Goal: Task Accomplishment & Management: Use online tool/utility

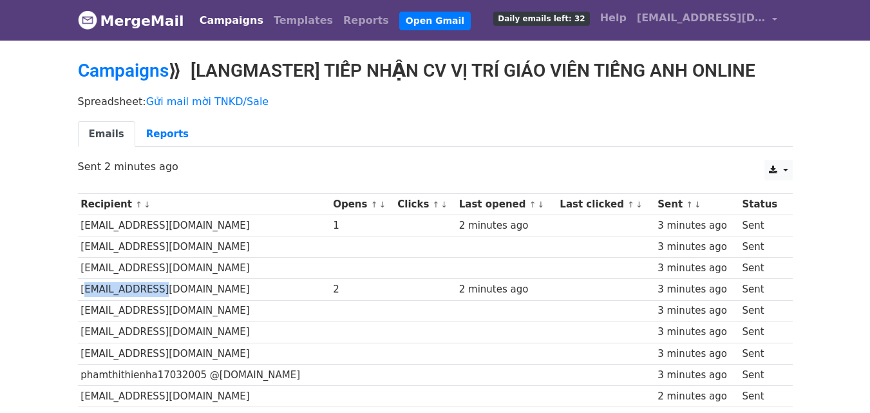
drag, startPoint x: 80, startPoint y: 284, endPoint x: 160, endPoint y: 297, distance: 80.9
click at [160, 297] on td "thang65471@gmail.com" at bounding box center [204, 289] width 253 height 21
drag, startPoint x: 139, startPoint y: 224, endPoint x: 257, endPoint y: 235, distance: 118.3
click at [255, 235] on td "ptvy2020@gmail.com" at bounding box center [204, 225] width 253 height 21
click at [460, 241] on td at bounding box center [506, 246] width 101 height 21
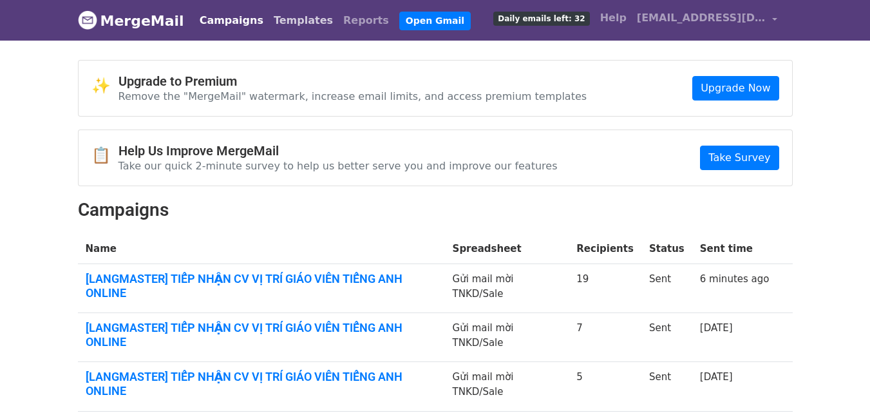
click at [283, 18] on link "Templates" at bounding box center [304, 21] width 70 height 26
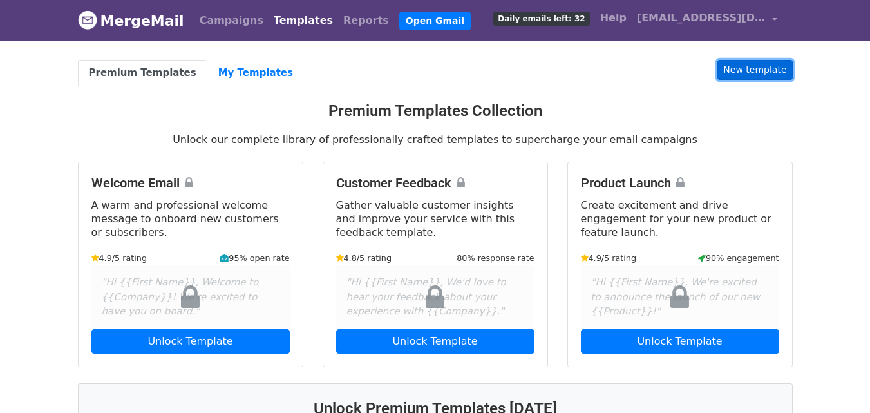
click at [747, 72] on link "New template" at bounding box center [755, 70] width 75 height 20
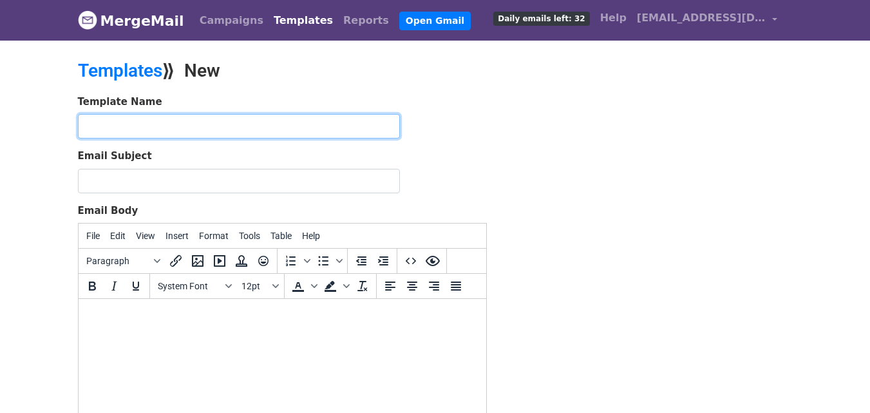
click at [235, 123] on input "text" at bounding box center [239, 126] width 322 height 24
paste input "[LANGMASTER] TIẾP NHẬN CV VỊ TRÍ GIÁO VIÊN TIẾNG ANH ONLINE"
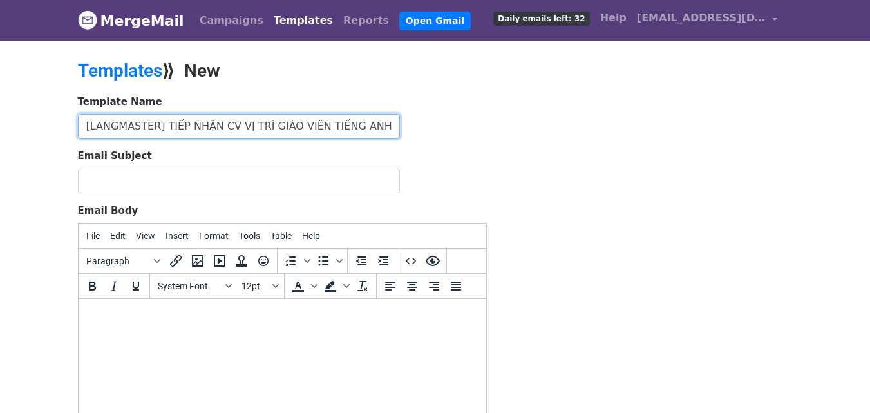
scroll to position [0, 10]
click at [242, 122] on input "[LANGMASTER] TIẾP NHẬN CV VỊ TRÍ GIÁO VIÊN TIẾNG ANH ONLINE" at bounding box center [239, 126] width 322 height 24
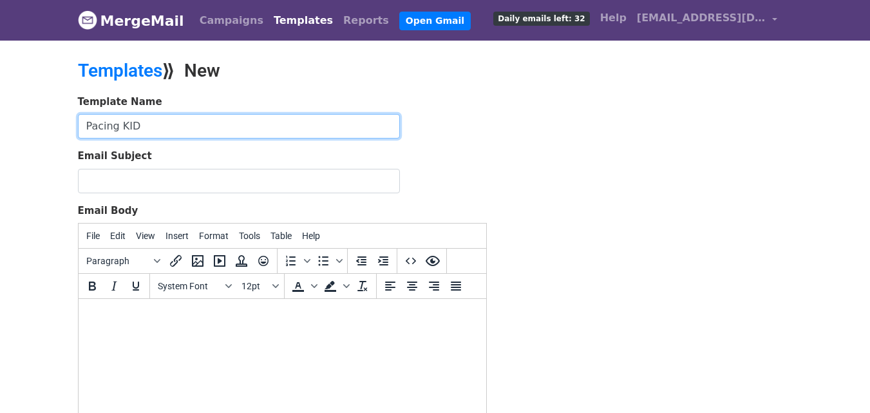
type input "Pacing KID"
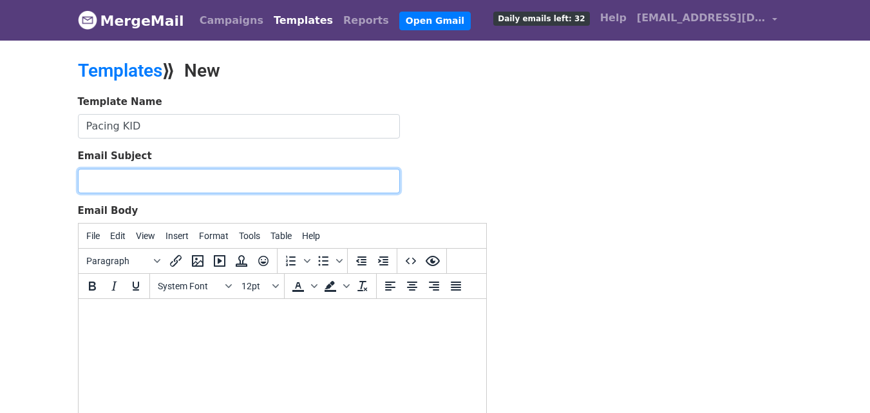
click at [217, 191] on input "Email Subject" at bounding box center [239, 181] width 322 height 24
paste input "[LANGMASTER] TIẾP NHẬN CV VỊ TRÍ GIÁO VIÊN TIẾNG ANH ONLINE"
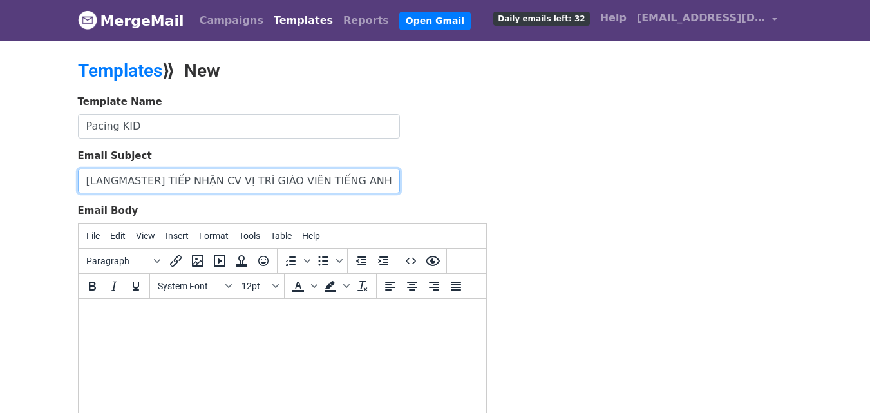
scroll to position [0, 10]
type input "[LANGMASTER] TIẾP NHẬN CV VỊ TRÍ GIÁO VIÊN TIẾNG ANH ONLINE"
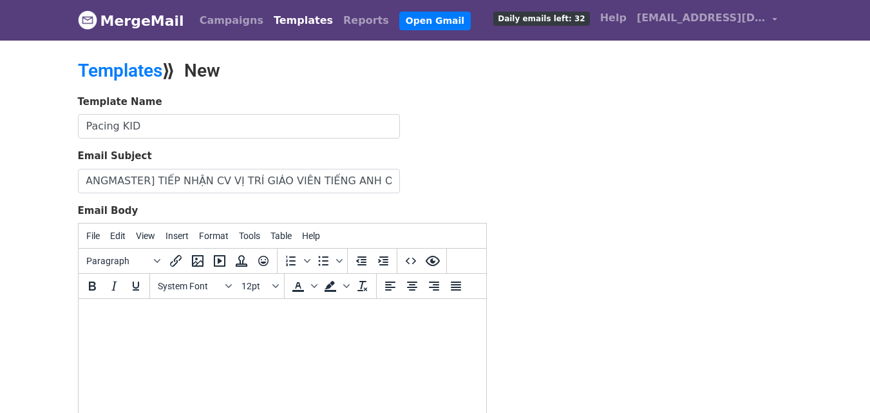
click at [244, 333] on html at bounding box center [282, 316] width 408 height 35
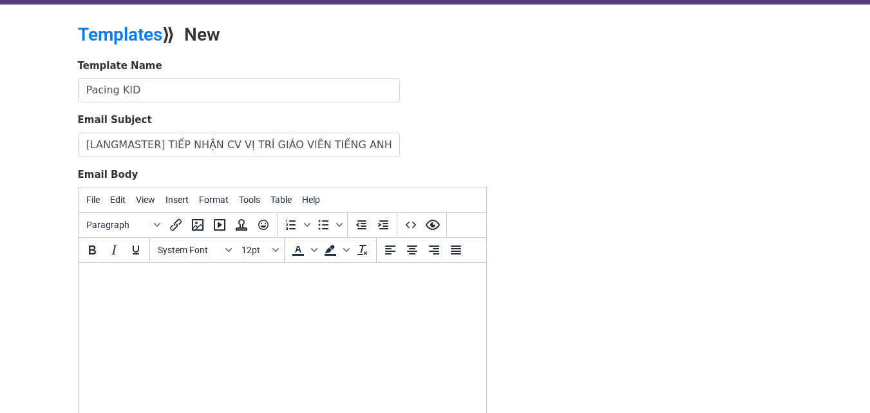
scroll to position [41, 0]
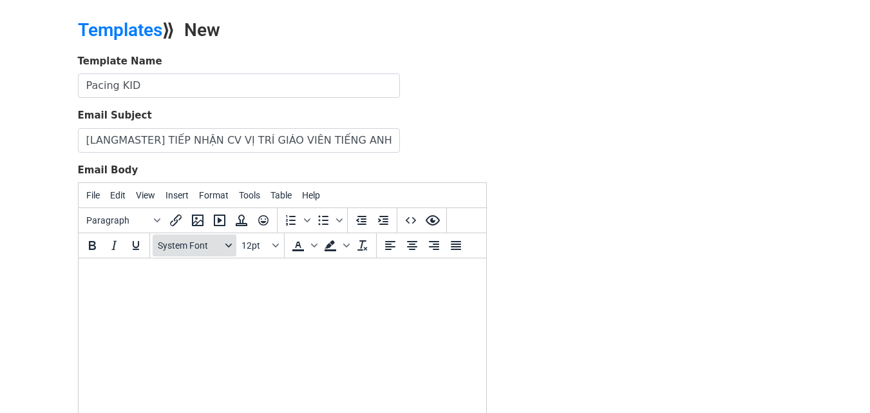
paste body
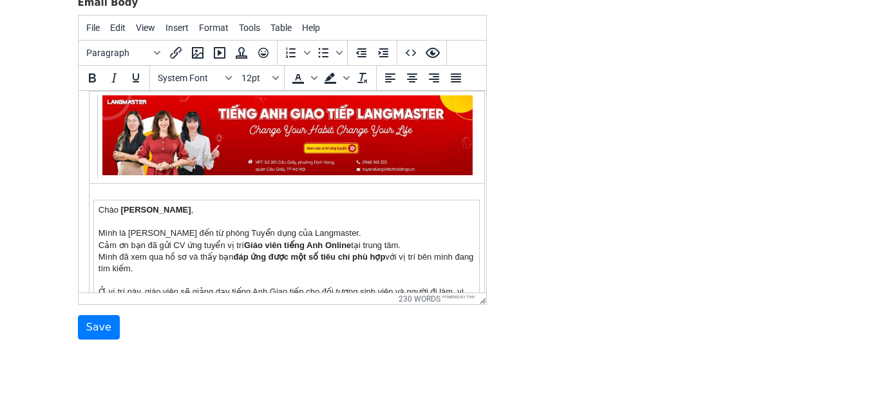
scroll to position [0, 0]
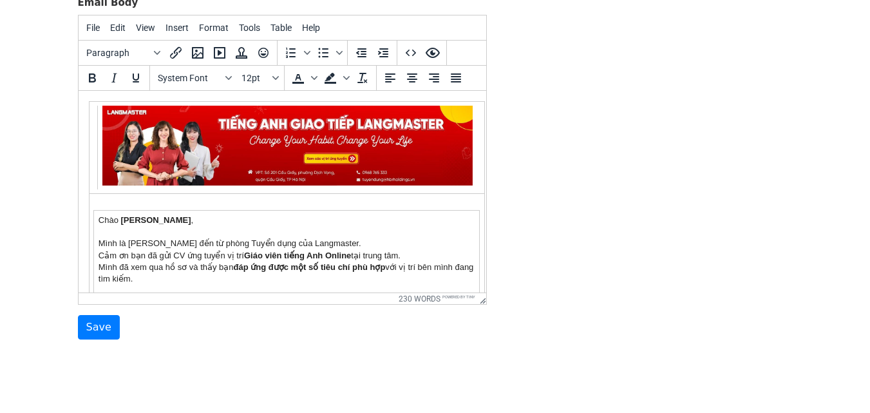
drag, startPoint x: 482, startPoint y: 248, endPoint x: 566, endPoint y: 215, distance: 90.0
click at [202, 227] on td "Chào PHẠM CAO DUY , Mình là Như Quỳnh đến từ phòng Tuyển dụng của Langmaster. C…" at bounding box center [286, 320] width 386 height 220
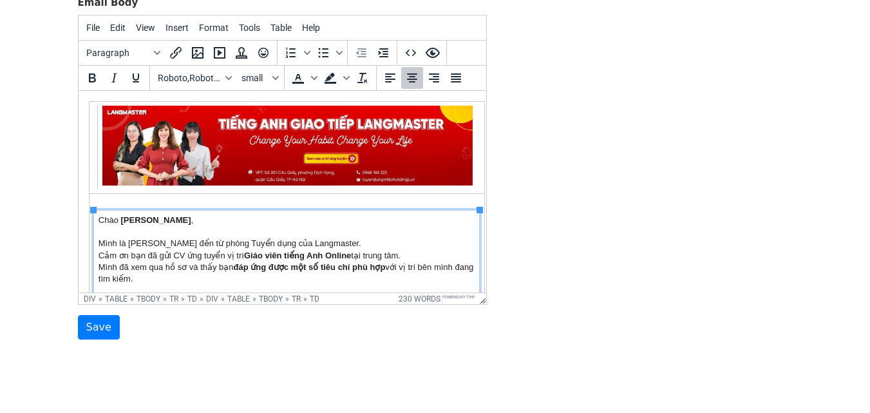
click at [209, 247] on td "Chào PHẠM CAO DUY , Mình là Như Quỳnh đến từ phòng Tuyển dụng của Langmaster. C…" at bounding box center [286, 320] width 386 height 220
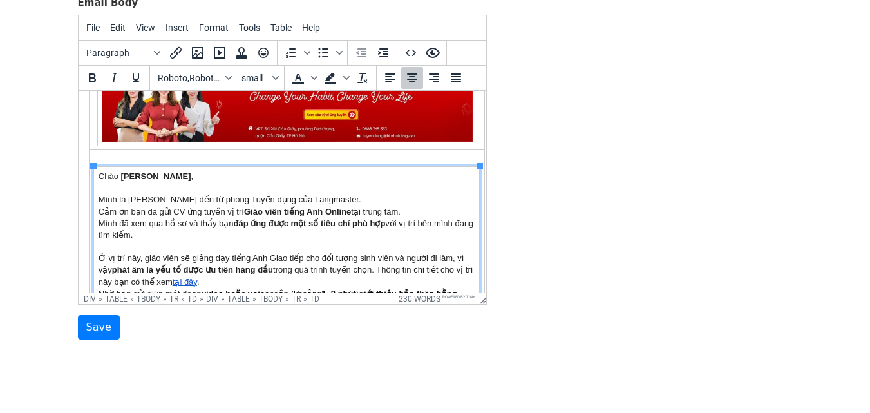
scroll to position [54, 0]
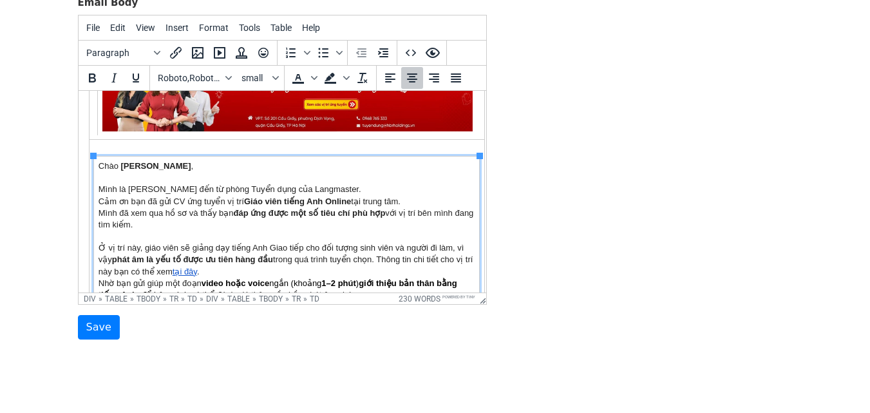
click at [173, 218] on td "Chào PHẠM CAO DUY , Mình là Như Quỳnh đến từ phòng Tuyển dụng của Langmaster. C…" at bounding box center [286, 266] width 386 height 220
click at [175, 222] on td "Chào PHẠM CAO DUY , Mình là Như Quỳnh đến từ phòng Tuyển dụng của Langmaster. C…" at bounding box center [286, 266] width 386 height 220
click at [322, 201] on strong "Giáo viên tiếng Anh Online" at bounding box center [297, 201] width 107 height 10
click at [101, 210] on td "Chào PHẠM CAO DUY , Mình là Như Quỳnh đến từ phòng Tuyển dụng của Langmaster. C…" at bounding box center [286, 266] width 386 height 220
click at [97, 210] on td "Chào PHẠM CAO DUY , Mình là Như Quỳnh đến từ phòng Tuyển dụng của Langmaster. C…" at bounding box center [286, 266] width 386 height 220
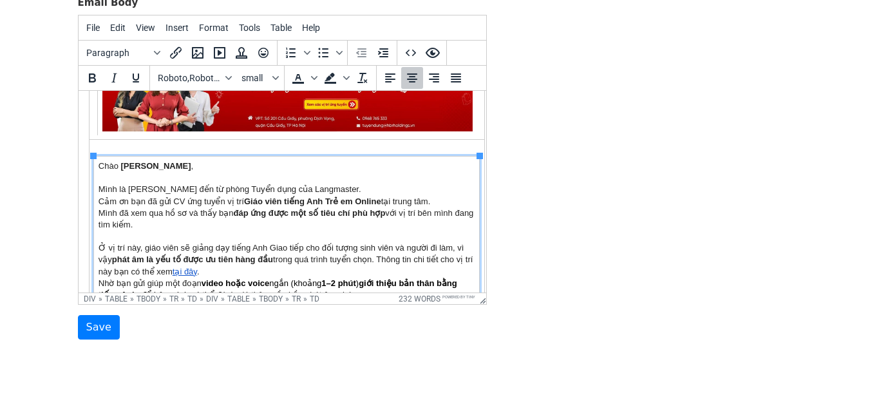
click at [143, 236] on td "Chào PHẠM CAO DUY , Mình là Như Quỳnh đến từ phòng Tuyển dụng của Langmaster. C…" at bounding box center [286, 266] width 386 height 220
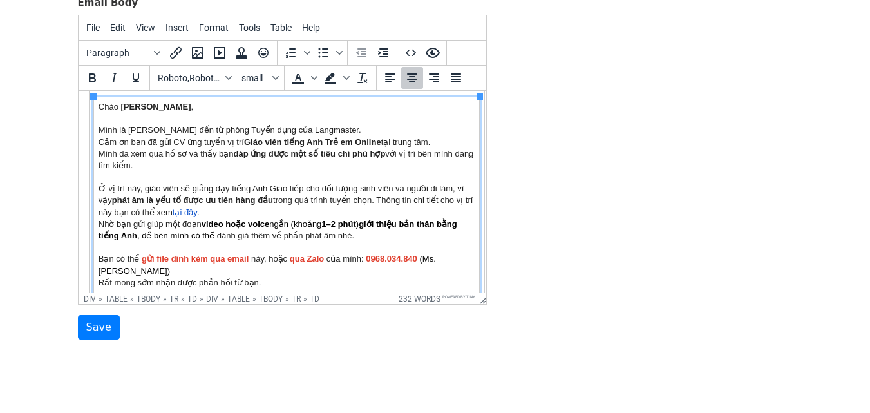
scroll to position [114, 0]
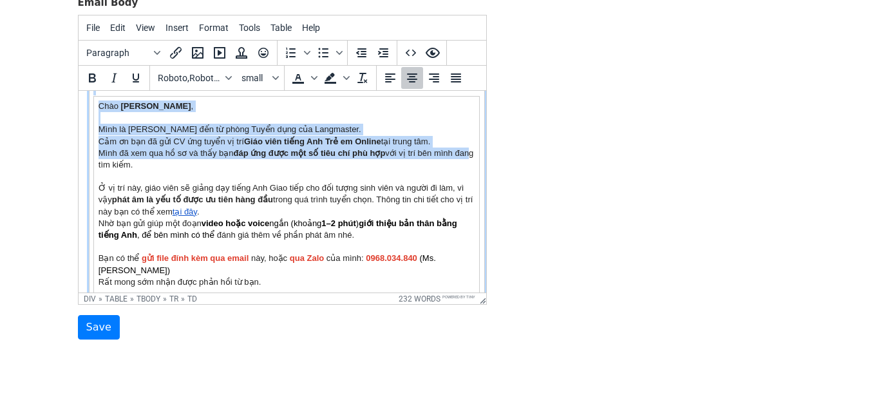
drag, startPoint x: 166, startPoint y: 163, endPoint x: 105, endPoint y: 162, distance: 60.6
click at [105, 162] on td "Chào PHẠM CAO DUY , Mình là Như Quỳnh đến từ phòng Tuyển dụng của Langmaster. C…" at bounding box center [286, 206] width 386 height 220
click at [100, 151] on td "Chào PHẠM CAO DUY , Mình là Như Quỳnh đến từ phòng Tuyển dụng của Langmaster. C…" at bounding box center [286, 206] width 386 height 220
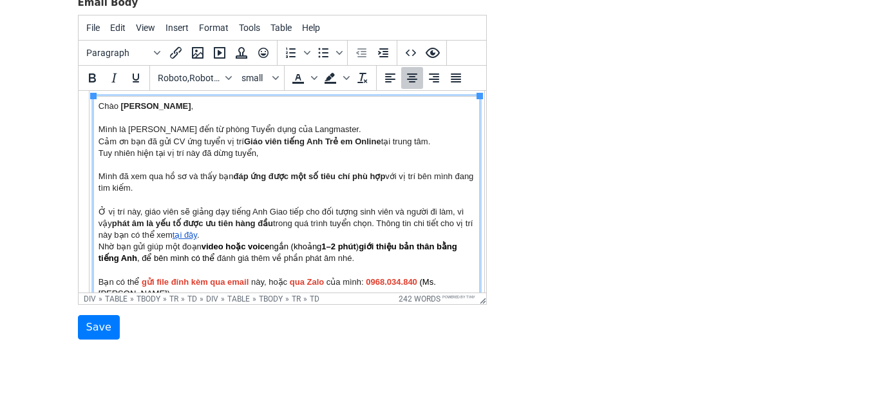
click at [276, 153] on td "Chào PHẠM CAO DUY , Mình là Như Quỳnh đến từ phòng Tuyển dụng của Langmaster. C…" at bounding box center [286, 218] width 386 height 244
drag, startPoint x: 268, startPoint y: 152, endPoint x: 233, endPoint y: 154, distance: 35.5
click at [233, 154] on td "Chào PHẠM CAO DUY , Mình là Như Quỳnh đến từ phòng Tuyển dụng của Langmaster. C…" at bounding box center [286, 218] width 386 height 244
click at [302, 155] on td "Chào PHẠM CAO DUY , Mình là Như Quỳnh đến từ phòng Tuyển dụng của Langmaster. C…" at bounding box center [286, 218] width 386 height 244
click at [303, 155] on td "Chào PHẠM CAO DUY , Mình là Như Quỳnh đến từ phòng Tuyển dụng của Langmaster. C…" at bounding box center [286, 218] width 386 height 244
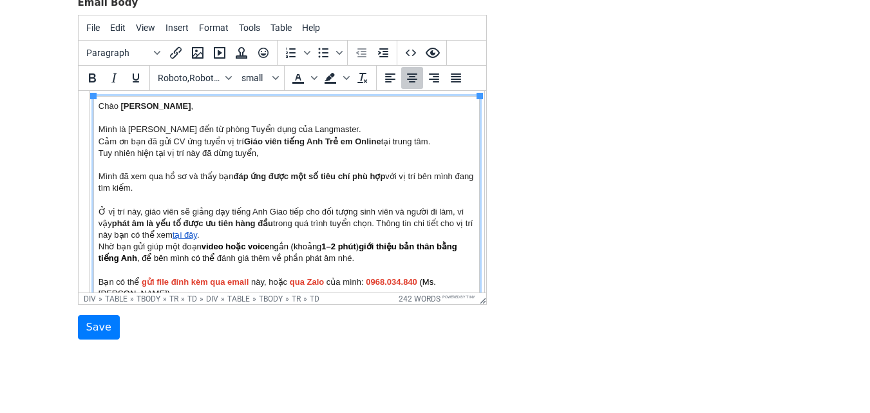
drag, startPoint x: 303, startPoint y: 156, endPoint x: 99, endPoint y: 155, distance: 204.2
click at [99, 155] on td "Chào PHẠM CAO DUY , Mình là Như Quỳnh đến từ phòng Tuyển dụng của Langmaster. C…" at bounding box center [286, 218] width 386 height 244
click at [318, 151] on td "Chào PHẠM CAO DUY , Mình là Như Quỳnh đến từ phòng Tuyển dụng của Langmaster. C…" at bounding box center [286, 218] width 386 height 244
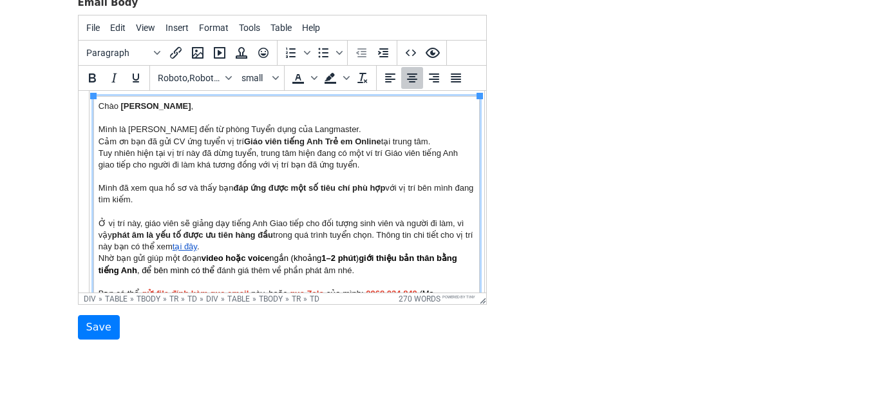
click at [204, 203] on td "Chào PHẠM CAO DUY , Mình là Như Quỳnh đến từ phòng Tuyển dụng của Langmaster. C…" at bounding box center [286, 223] width 386 height 255
drag, startPoint x: 172, startPoint y: 197, endPoint x: 98, endPoint y: 190, distance: 74.4
click at [99, 189] on td "Chào PHẠM CAO DUY , Mình là Như Quỳnh đến từ phòng Tuyển dụng của Langmaster. C…" at bounding box center [286, 223] width 386 height 255
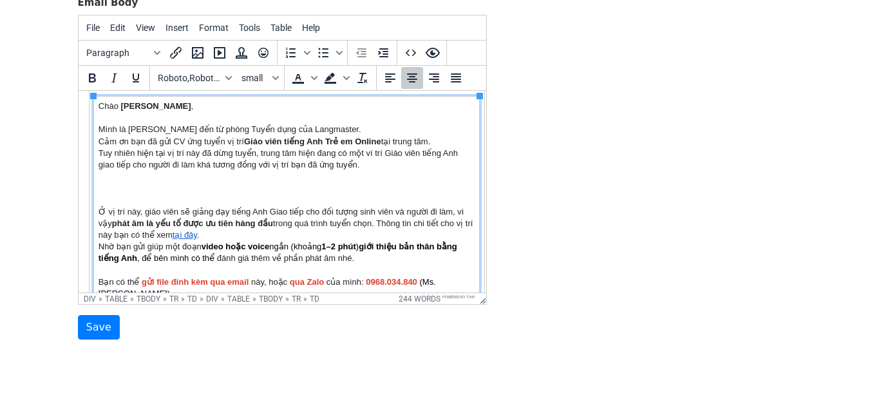
click at [99, 154] on td "Chào PHẠM CAO DUY , Mình là Như Quỳnh đến từ phòng Tuyển dụng của Langmaster. C…" at bounding box center [286, 218] width 386 height 244
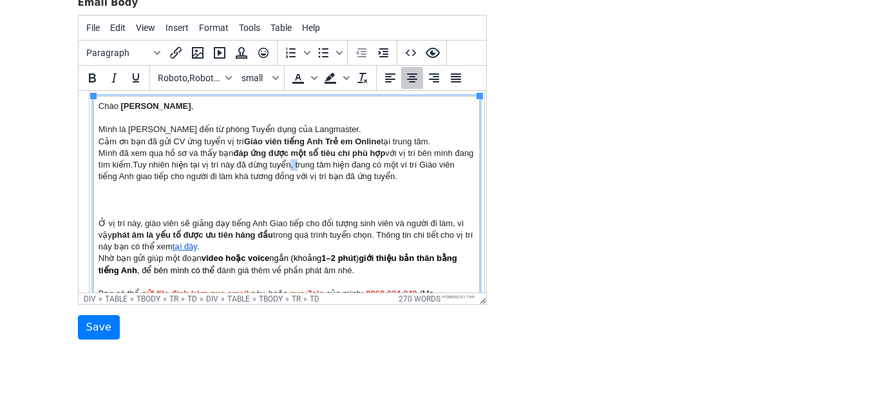
drag, startPoint x: 319, startPoint y: 164, endPoint x: 311, endPoint y: 164, distance: 8.4
click at [311, 164] on td "Chào PHẠM CAO DUY , Mình là Như Quỳnh đến từ phòng Tuyển dụng của Langmaster. C…" at bounding box center [286, 223] width 386 height 255
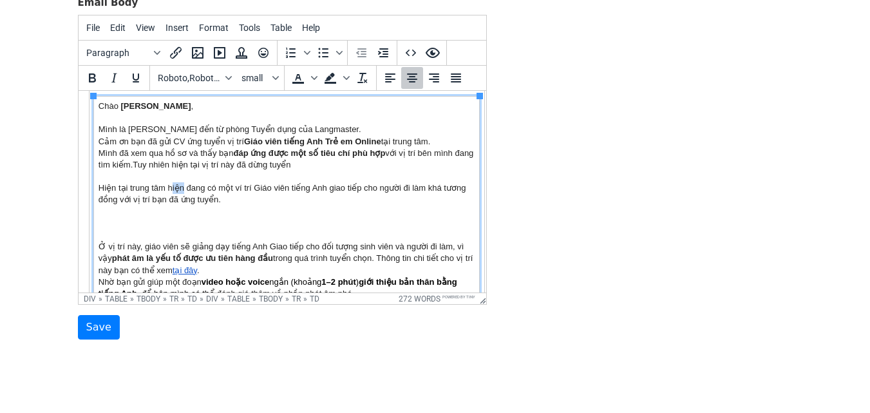
drag, startPoint x: 168, startPoint y: 187, endPoint x: 182, endPoint y: 191, distance: 14.1
click at [182, 191] on td "Chào PHẠM CAO DUY , Mình là Như Quỳnh đến từ phòng Tuyển dụng của Langmaster. C…" at bounding box center [286, 235] width 386 height 278
drag, startPoint x: 212, startPoint y: 185, endPoint x: 196, endPoint y: 185, distance: 15.5
click at [196, 185] on td "Chào PHẠM CAO DUY , Mình là Như Quỳnh đến từ phòng Tuyển dụng của Langmaster. C…" at bounding box center [286, 235] width 386 height 278
drag, startPoint x: 215, startPoint y: 186, endPoint x: 229, endPoint y: 190, distance: 14.7
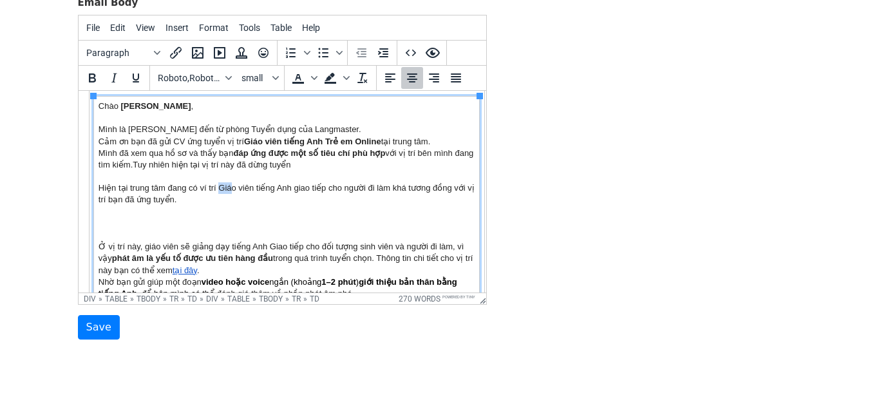
click at [229, 190] on td "Chào PHẠM CAO DUY , Mình là Như Quỳnh đến từ phòng Tuyển dụng của Langmaster. C…" at bounding box center [286, 235] width 386 height 278
click at [222, 185] on td "Chào PHẠM CAO DUY , Mình là Như Quỳnh đến từ phòng Tuyển dụng của Langmaster. C…" at bounding box center [286, 235] width 386 height 278
drag, startPoint x: 218, startPoint y: 183, endPoint x: 388, endPoint y: 189, distance: 169.6
click at [388, 189] on td "Chào PHẠM CAO DUY , Mình là Như Quỳnh đến từ phòng Tuyển dụng của Langmaster. C…" at bounding box center [286, 235] width 386 height 278
click at [95, 81] on icon "Bold" at bounding box center [92, 77] width 7 height 9
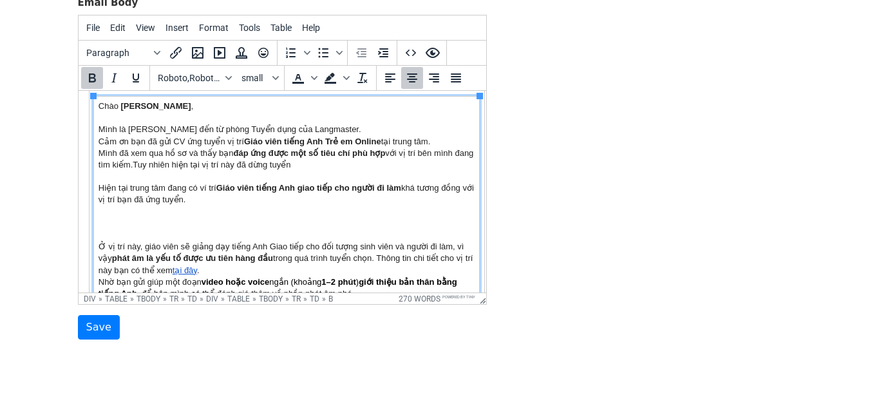
click at [269, 211] on td "Chào PHẠM CAO DUY , Mình là Như Quỳnh đến từ phòng Tuyển dụng của Langmaster. C…" at bounding box center [286, 235] width 386 height 278
drag, startPoint x: 421, startPoint y: 187, endPoint x: 195, endPoint y: 203, distance: 226.0
click at [195, 203] on td "Chào PHẠM CAO DUY , Mình là Như Quỳnh đến từ phòng Tuyển dụng của Langmaster. C…" at bounding box center [286, 235] width 386 height 278
click at [95, 82] on icon "Bold" at bounding box center [91, 77] width 15 height 15
click at [316, 225] on td "Chào PHẠM CAO DUY , Mình là Như Quỳnh đến từ phòng Tuyển dụng của Langmaster. C…" at bounding box center [286, 235] width 386 height 278
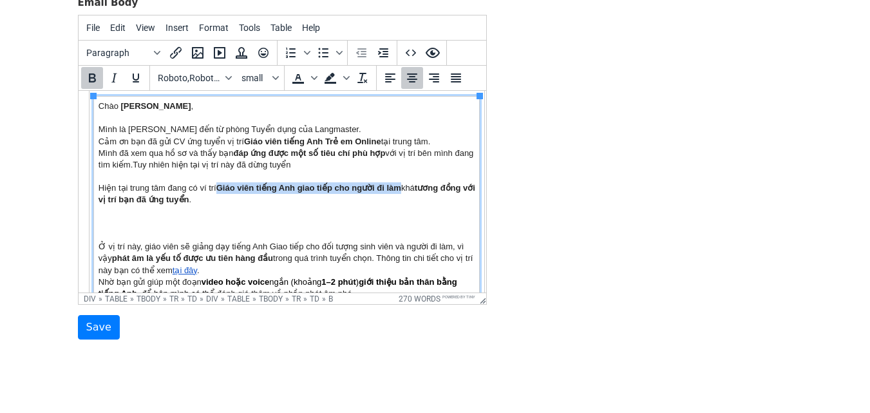
drag, startPoint x: 219, startPoint y: 184, endPoint x: 396, endPoint y: 177, distance: 176.7
click at [401, 183] on b "Giáo viên tiếng Anh giao tiếp cho người đi làm" at bounding box center [308, 188] width 185 height 10
click at [320, 79] on span "Background color" at bounding box center [331, 78] width 22 height 22
click at [329, 79] on icon "Background color" at bounding box center [330, 77] width 10 height 8
click at [345, 77] on icon "Background color" at bounding box center [346, 78] width 6 height 4
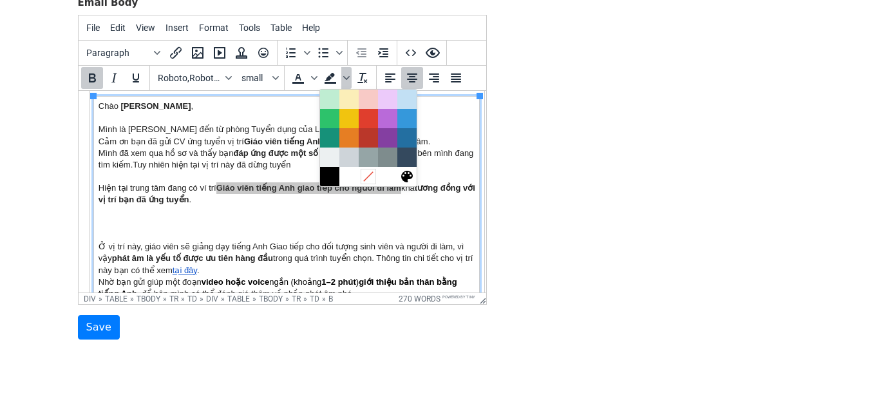
click at [368, 178] on icon at bounding box center [368, 176] width 12 height 12
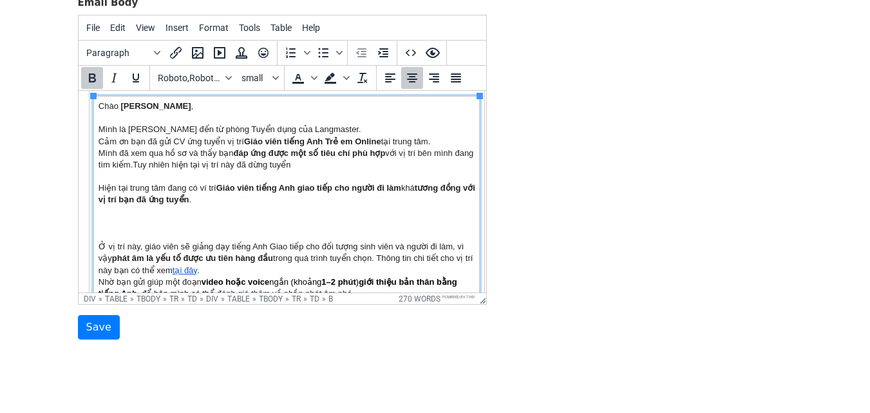
click at [265, 168] on td "Chào PHẠM CAO DUY , Mình là Như Quỳnh đến từ phòng Tuyển dụng của Langmaster. C…" at bounding box center [286, 235] width 386 height 278
drag, startPoint x: 218, startPoint y: 189, endPoint x: 399, endPoint y: 190, distance: 181.7
click at [399, 190] on b "Giáo viên tiếng Anh giao tiếp cho người đi làm" at bounding box center [308, 188] width 185 height 10
click at [316, 80] on icon "Text color" at bounding box center [314, 78] width 6 height 6
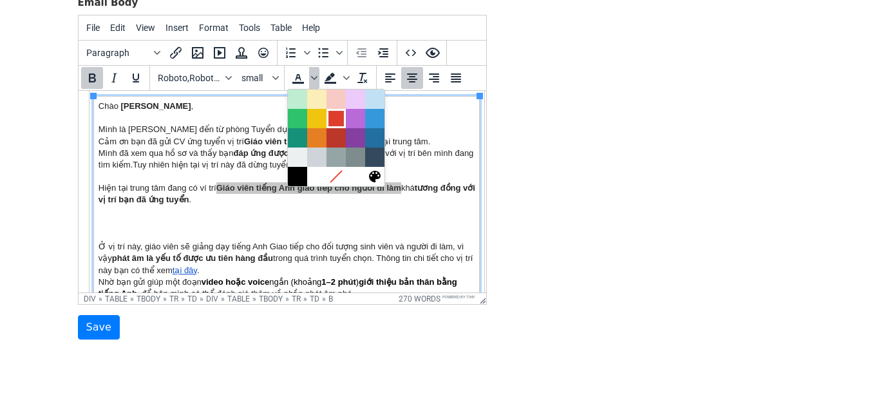
click at [341, 119] on div at bounding box center [336, 118] width 15 height 15
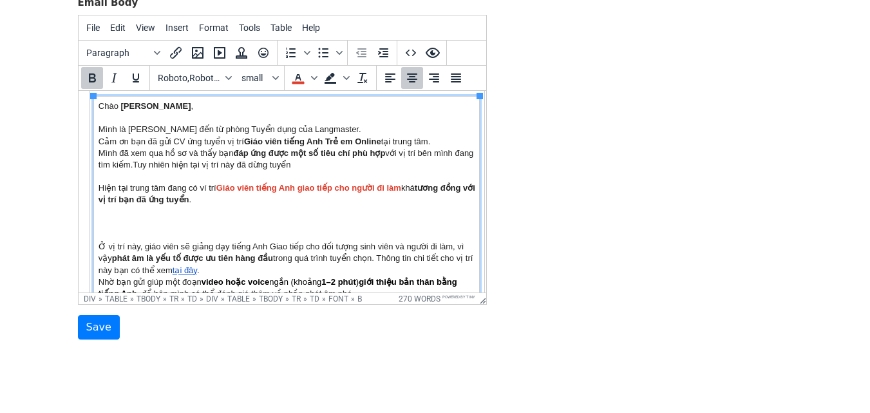
click at [314, 233] on td "Chào PHẠM CAO DUY , Mình là Như Quỳnh đến từ phòng Tuyển dụng của Langmaster. C…" at bounding box center [286, 235] width 386 height 278
click at [274, 166] on td "Chào PHẠM CAO DUY , Mình là Như Quỳnh đến từ phòng Tuyển dụng của Langmaster. C…" at bounding box center [286, 235] width 386 height 278
click at [324, 164] on td "Chào PHẠM CAO DUY , Mình là Như Quỳnh đến từ phòng Tuyển dụng của Langmaster. C…" at bounding box center [286, 235] width 386 height 278
drag, startPoint x: 224, startPoint y: 162, endPoint x: 317, endPoint y: 165, distance: 93.5
click at [317, 165] on td "Chào PHẠM CAO DUY , Mình là Như Quỳnh đến từ phòng Tuyển dụng của Langmaster. C…" at bounding box center [286, 235] width 386 height 278
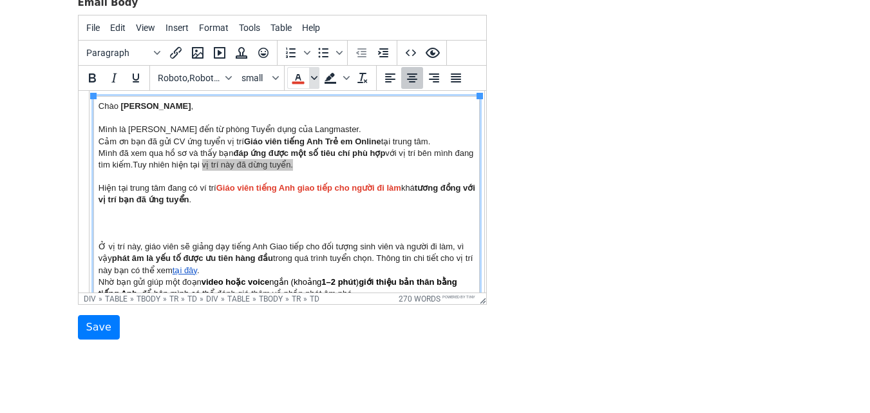
click at [312, 82] on span "Text color" at bounding box center [314, 78] width 10 height 22
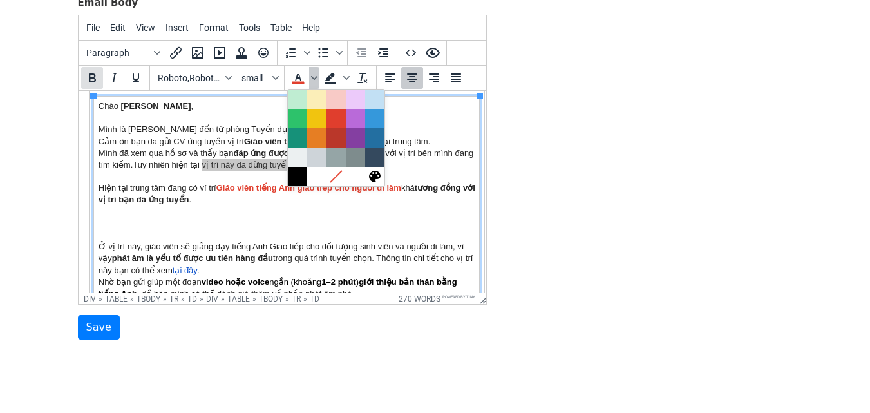
click at [93, 84] on icon "Bold" at bounding box center [91, 77] width 15 height 15
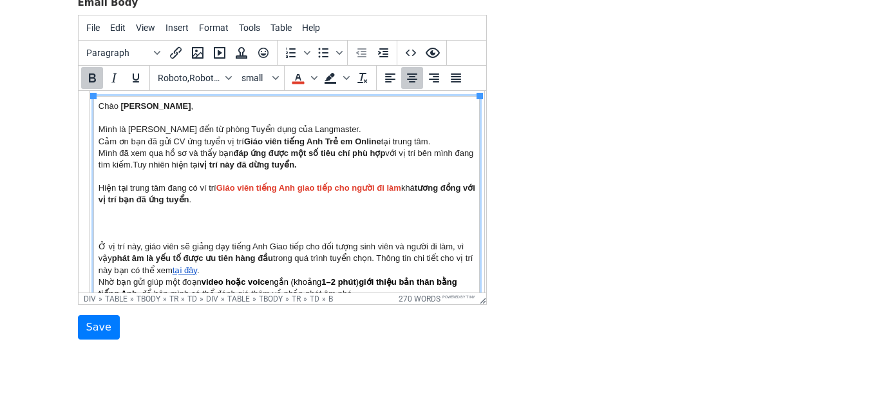
click at [298, 223] on td "Chào PHẠM CAO DUY , Mình là Như Quỳnh đến từ phòng Tuyển dụng của Langmaster. C…" at bounding box center [286, 235] width 386 height 278
click at [151, 158] on td "Chào PHẠM CAO DUY , Mình là Như Quỳnh đến từ phòng Tuyển dụng của Langmaster. C…" at bounding box center [286, 235] width 386 height 278
drag, startPoint x: 165, startPoint y: 166, endPoint x: 339, endPoint y: 166, distance: 173.9
click at [338, 166] on td "Chào PHẠM CAO DUY , Mình là Như Quỳnh đến từ phòng Tuyển dụng của Langmaster. C…" at bounding box center [286, 235] width 386 height 278
click at [220, 204] on td "Chào PHẠM CAO DUY , Mình là Như Quỳnh đến từ phòng Tuyển dụng của Langmaster. C…" at bounding box center [286, 235] width 386 height 278
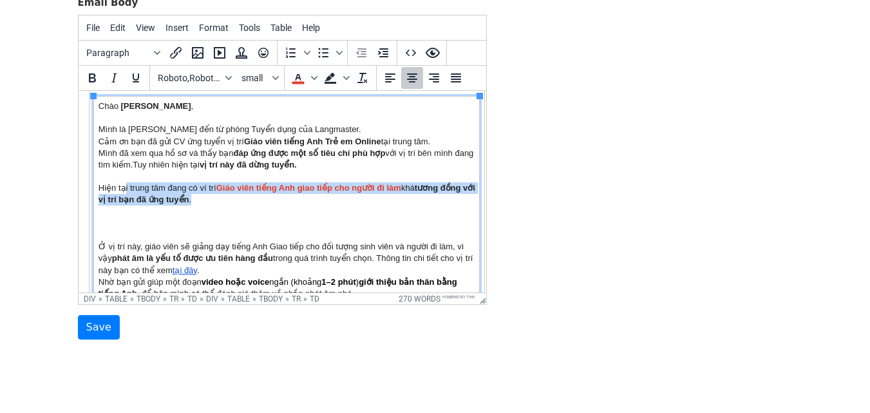
drag, startPoint x: 135, startPoint y: 189, endPoint x: 305, endPoint y: 206, distance: 170.8
click at [274, 202] on td "Chào PHẠM CAO DUY , Mình là Như Quỳnh đến từ phòng Tuyển dụng của Langmaster. C…" at bounding box center [286, 235] width 386 height 278
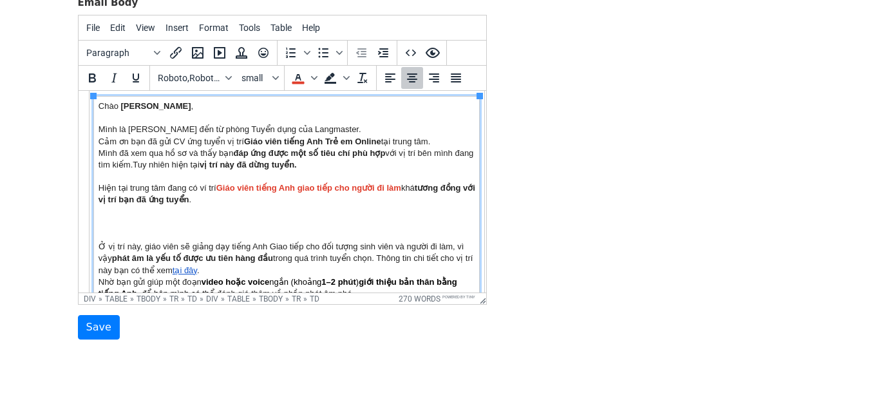
click at [307, 206] on td "Chào PHẠM CAO DUY , Mình là Như Quỳnh đến từ phòng Tuyển dụng của Langmaster. C…" at bounding box center [286, 235] width 386 height 278
click at [270, 200] on td "Chào PHẠM CAO DUY , Mình là Như Quỳnh đến từ phòng Tuyển dụng của Langmaster. C…" at bounding box center [286, 235] width 386 height 278
click at [177, 229] on td "Chào PHẠM CAO DUY , Mình là Như Quỳnh đến từ phòng Tuyển dụng của Langmaster. C…" at bounding box center [286, 235] width 386 height 278
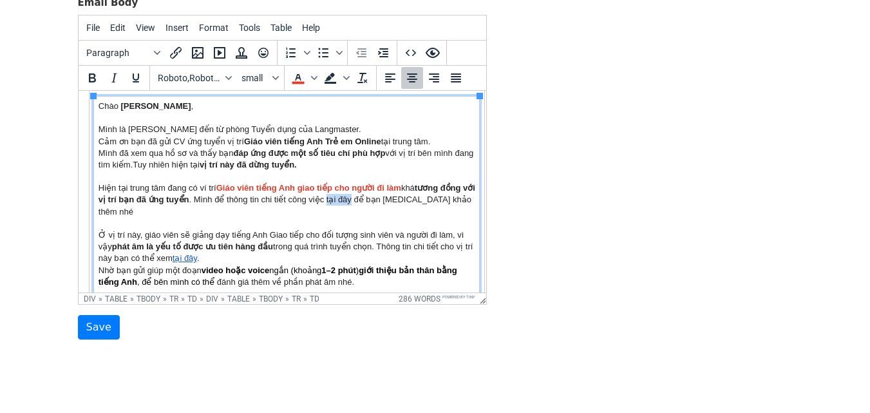
drag, startPoint x: 346, startPoint y: 196, endPoint x: 362, endPoint y: 198, distance: 16.2
click at [362, 198] on td "Chào PHẠM CAO DUY , Mình là Như Quỳnh đến từ phòng Tuyển dụng của Langmaster. C…" at bounding box center [286, 229] width 386 height 267
click at [92, 80] on icon "Bold" at bounding box center [91, 77] width 15 height 15
click at [196, 253] on link "tại đây" at bounding box center [184, 258] width 24 height 10
drag, startPoint x: 216, startPoint y: 245, endPoint x: 181, endPoint y: 241, distance: 35.0
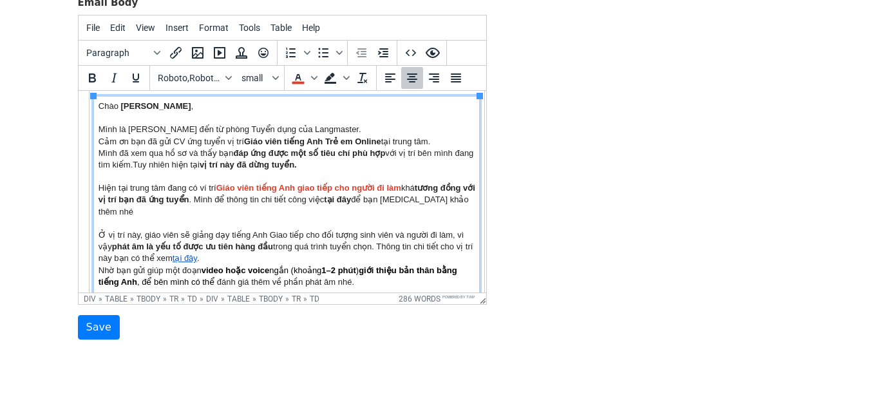
click at [181, 241] on td "Chào PHẠM CAO DUY , Mình là Như Quỳnh đến từ phòng Tuyển dụng của Langmaster. C…" at bounding box center [286, 229] width 386 height 267
click at [196, 253] on link "tại đây" at bounding box center [184, 258] width 24 height 10
drag, startPoint x: 183, startPoint y: 245, endPoint x: 209, endPoint y: 247, distance: 26.5
click at [207, 245] on td "Chào PHẠM CAO DUY , Mình là Như Quỳnh đến từ phòng Tuyển dụng của Langmaster. C…" at bounding box center [286, 229] width 386 height 267
drag, startPoint x: 340, startPoint y: 200, endPoint x: 366, endPoint y: 202, distance: 26.5
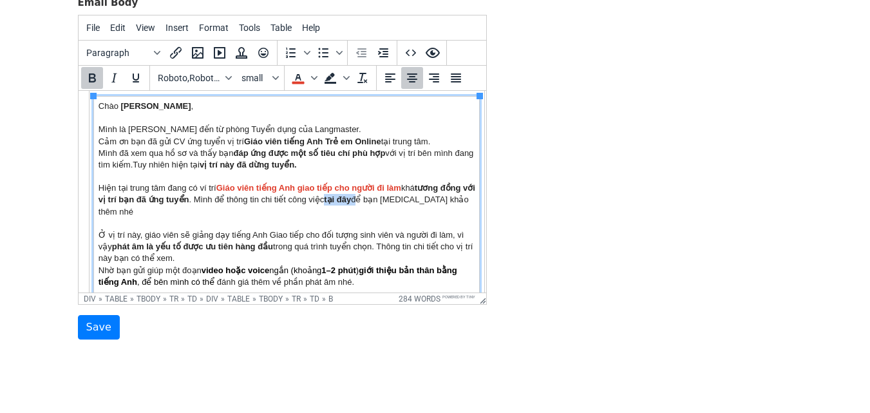
click at [367, 200] on td "Chào PHẠM CAO DUY , Mình là Như Quỳnh đến từ phòng Tuyển dụng của Langmaster. C…" at bounding box center [286, 229] width 386 height 267
click at [349, 198] on link "tại đây ﻿" at bounding box center [335, 200] width 25 height 10
click at [367, 199] on td "Chào PHẠM CAO DUY , Mình là Như Quỳnh đến từ phòng Tuyển dụng của Langmaster. C…" at bounding box center [286, 229] width 386 height 267
click at [349, 200] on link "tại đây" at bounding box center [335, 200] width 25 height 10
drag, startPoint x: 341, startPoint y: 201, endPoint x: 350, endPoint y: 201, distance: 9.7
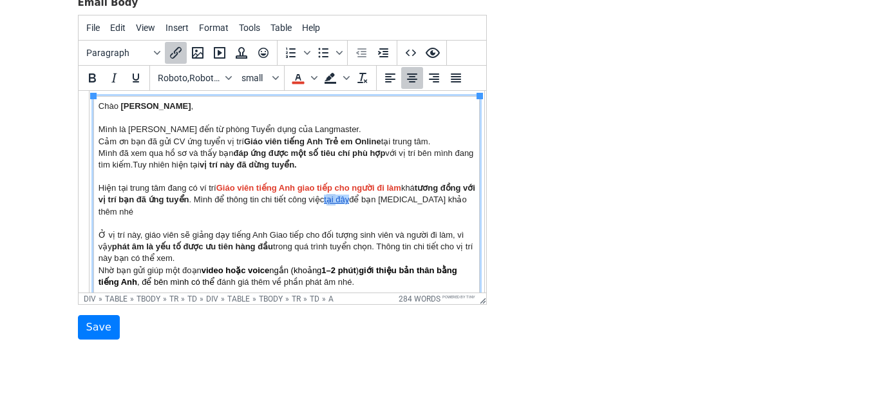
click at [349, 201] on link "tại đây" at bounding box center [335, 200] width 25 height 10
drag, startPoint x: 339, startPoint y: 197, endPoint x: 365, endPoint y: 197, distance: 26.4
click at [365, 197] on td "Chào PHẠM CAO DUY , Mình là Như Quỳnh đến từ phòng Tuyển dụng của Langmaster. C…" at bounding box center [286, 229] width 386 height 267
click at [92, 81] on icon "Bold" at bounding box center [92, 77] width 7 height 9
click at [331, 245] on td "Chào PHẠM CAO DUY , Mình là Như Quỳnh đến từ phòng Tuyển dụng của Langmaster. C…" at bounding box center [286, 229] width 386 height 267
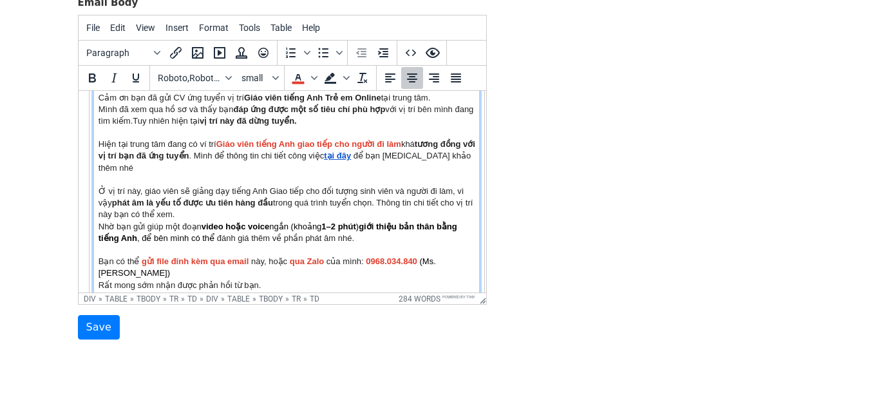
scroll to position [159, 0]
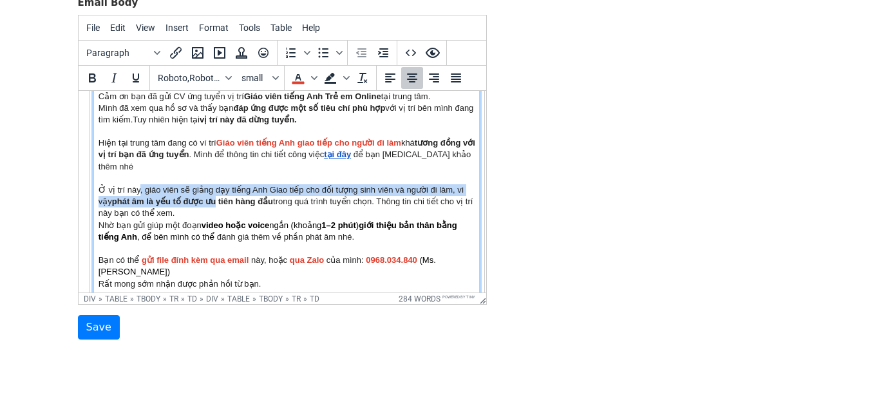
drag, startPoint x: 139, startPoint y: 179, endPoint x: 217, endPoint y: 196, distance: 80.4
click at [217, 196] on td "Chào PHẠM CAO DUY , Mình là Như Quỳnh đến từ phòng Tuyển dụng của Langmaster. C…" at bounding box center [286, 184] width 386 height 267
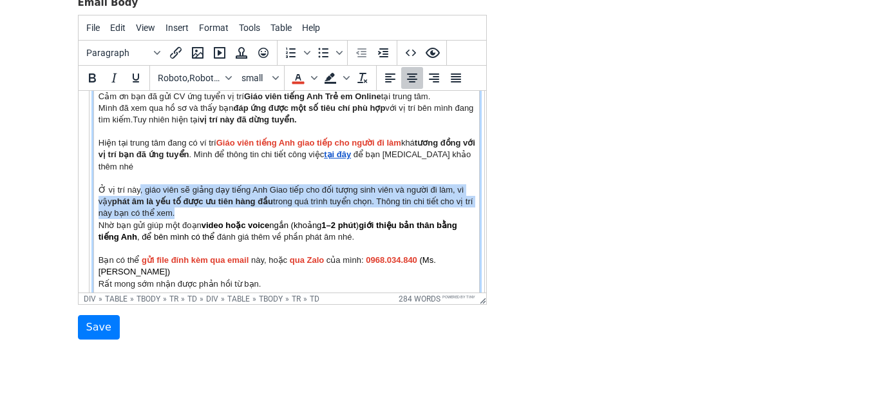
click at [199, 204] on td "Chào PHẠM CAO DUY , Mình là Như Quỳnh đến từ phòng Tuyển dụng của Langmaster. C…" at bounding box center [286, 184] width 386 height 267
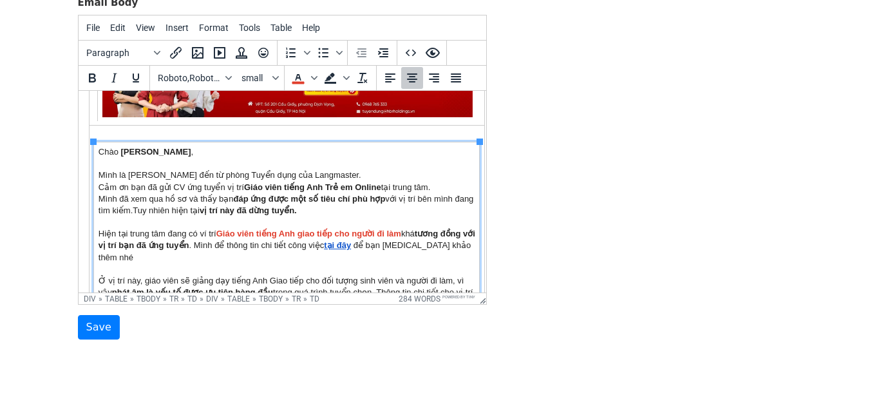
scroll to position [69, 0]
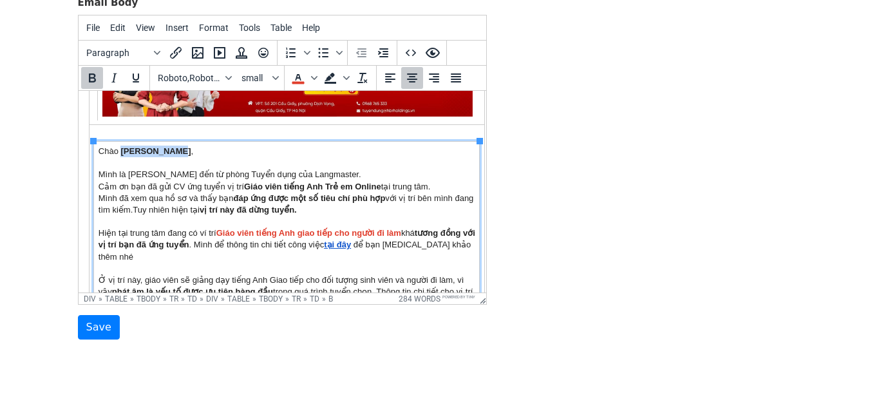
drag, startPoint x: 120, startPoint y: 148, endPoint x: 185, endPoint y: 151, distance: 65.2
click at [185, 151] on td "Chào PHẠM CAO DUY , Mình là Như Quỳnh đến từ phòng Tuyển dụng của Langmaster. C…" at bounding box center [286, 274] width 386 height 267
drag, startPoint x: 120, startPoint y: 147, endPoint x: 142, endPoint y: 147, distance: 21.3
click at [142, 151] on td "Chào {{Tên}} , Mình là Như Quỳnh đến từ phòng Tuyển dụng của Langmaster. Cảm ơn…" at bounding box center [286, 274] width 386 height 267
click at [92, 78] on icon "Bold" at bounding box center [92, 77] width 7 height 9
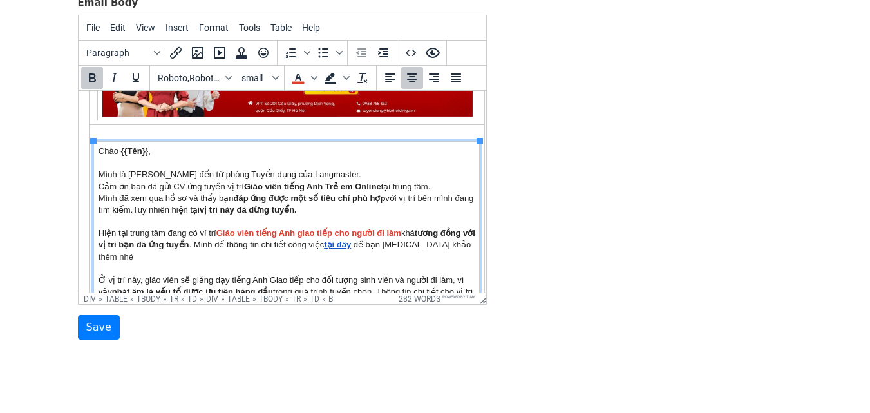
drag, startPoint x: 140, startPoint y: 166, endPoint x: 144, endPoint y: 175, distance: 9.0
click at [141, 167] on td "Chào {{Tên} } , Mình là Như Quỳnh đến từ phòng Tuyển dụng của Langmaster. Cảm ơ…" at bounding box center [286, 274] width 386 height 267
click at [145, 153] on td "Chào {{Tên} } , Mình là Như Quỳnh đến từ phòng Tuyển dụng của Langmaster. Cảm ơ…" at bounding box center [286, 274] width 386 height 267
click at [96, 81] on icon "Bold" at bounding box center [91, 77] width 15 height 15
click at [149, 193] on td "Chào {{Tên}} , Mình là Như Quỳnh đến từ phòng Tuyển dụng của Langmaster. Cảm ơn…" at bounding box center [286, 274] width 386 height 267
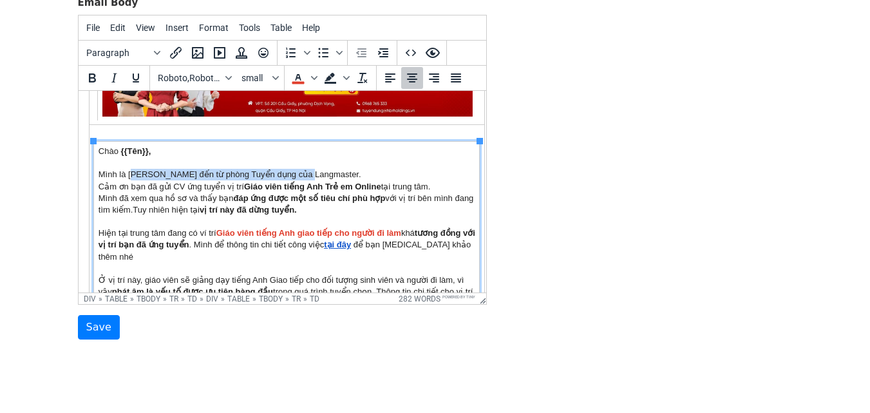
drag, startPoint x: 131, startPoint y: 171, endPoint x: 308, endPoint y: 174, distance: 177.2
click at [308, 174] on td "Chào {{Tên}} , Mình là Như Quỳnh đến từ phòng Tuyển dụng của Langmaster. Cảm ơn…" at bounding box center [286, 274] width 386 height 267
click at [231, 197] on td "Chào {{Tên}} , Mình là Như Quỳnh đến từ phòng Tuyển dụng của Langmaster. Cảm ơn…" at bounding box center [286, 274] width 386 height 267
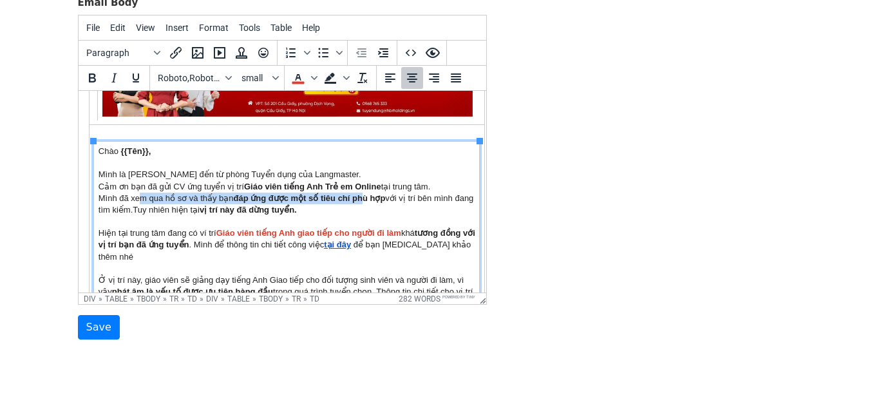
drag, startPoint x: 137, startPoint y: 192, endPoint x: 367, endPoint y: 192, distance: 230.0
click at [367, 192] on td "Chào {{Tên}} , Mình là Như Quỳnh đến từ phòng Tuyển dụng của Langmaster. Cảm ơn…" at bounding box center [286, 274] width 386 height 267
click at [385, 216] on td "Chào {{Tên}} , Mình là Như Quỳnh đến từ phòng Tuyển dụng của Langmaster. Cảm ơn…" at bounding box center [286, 274] width 386 height 267
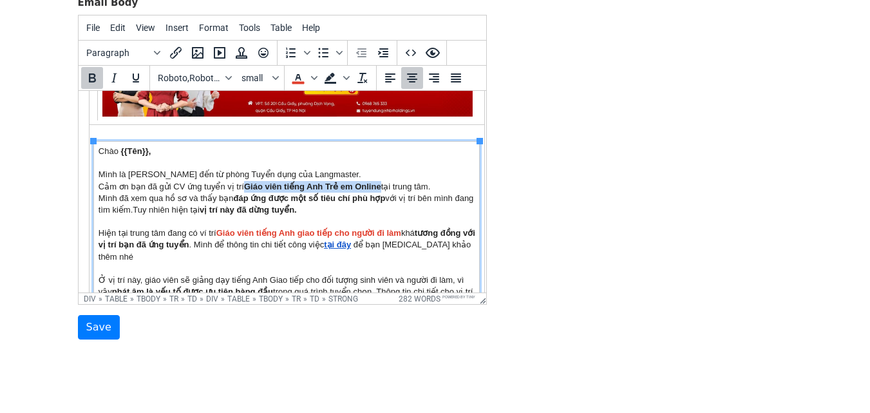
drag, startPoint x: 245, startPoint y: 185, endPoint x: 381, endPoint y: 186, distance: 135.3
click at [381, 186] on td "Chào {{Tên}} , Mình là Như Quỳnh đến từ phòng Tuyển dụng của Langmaster. Cảm ơn…" at bounding box center [286, 274] width 386 height 267
drag, startPoint x: 299, startPoint y: 75, endPoint x: 303, endPoint y: 82, distance: 8.1
click at [298, 75] on icon "Text color" at bounding box center [298, 77] width 6 height 6
click at [338, 211] on td "Chào {{Tên}} , Mình là Như Quỳnh đến từ phòng Tuyển dụng của Langmaster. Cảm ơn…" at bounding box center [286, 274] width 386 height 267
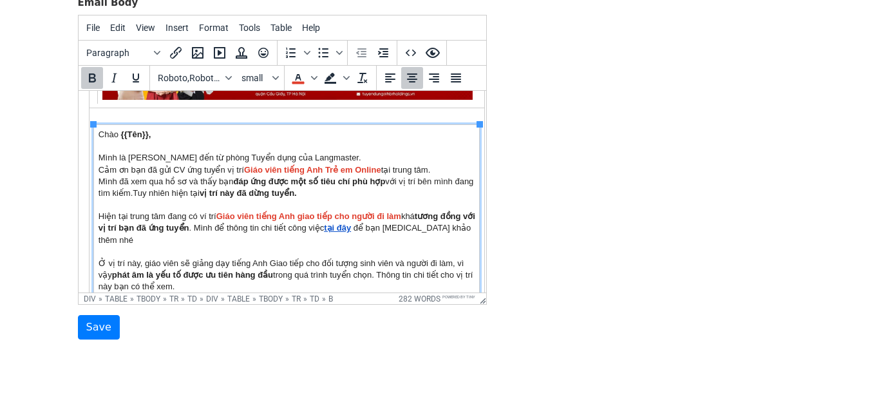
scroll to position [88, 0]
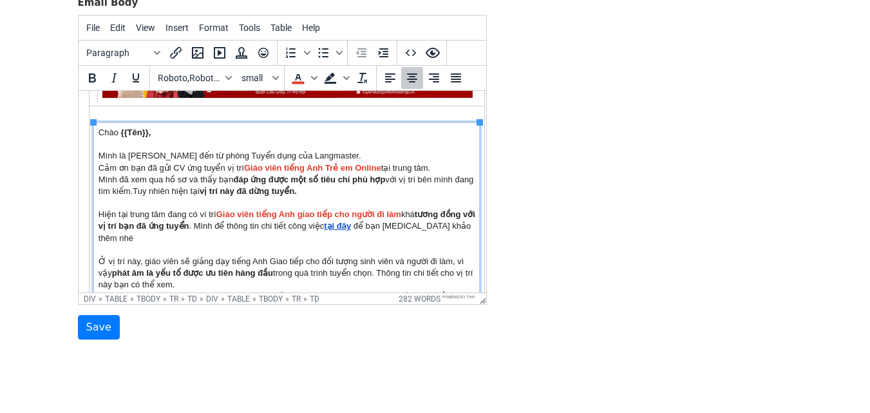
drag, startPoint x: 101, startPoint y: 178, endPoint x: 153, endPoint y: 190, distance: 54.1
click at [153, 190] on td "Chào {{Tên}} , Mình là Như Quỳnh đến từ phòng Tuyển dụng của Langmaster. Cảm ơn…" at bounding box center [286, 255] width 386 height 267
click at [173, 204] on td "Chào {{Tên}} , Mình là Như Quỳnh đến từ phòng Tuyển dụng của Langmaster. Cảm ơn…" at bounding box center [286, 255] width 386 height 267
click at [155, 191] on td "Chào {{Tên}} , Mình là Như Quỳnh đến từ phòng Tuyển dụng của Langmaster. Cảm ơn…" at bounding box center [286, 255] width 386 height 267
drag, startPoint x: 98, startPoint y: 180, endPoint x: 152, endPoint y: 191, distance: 55.1
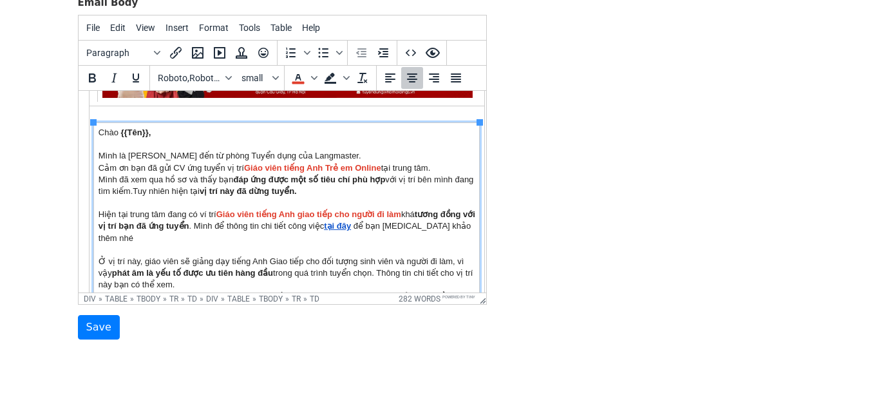
click at [152, 191] on td "Chào {{Tên}} , Mình là Như Quỳnh đến từ phòng Tuyển dụng của Langmaster. Cảm ơn…" at bounding box center [286, 255] width 386 height 267
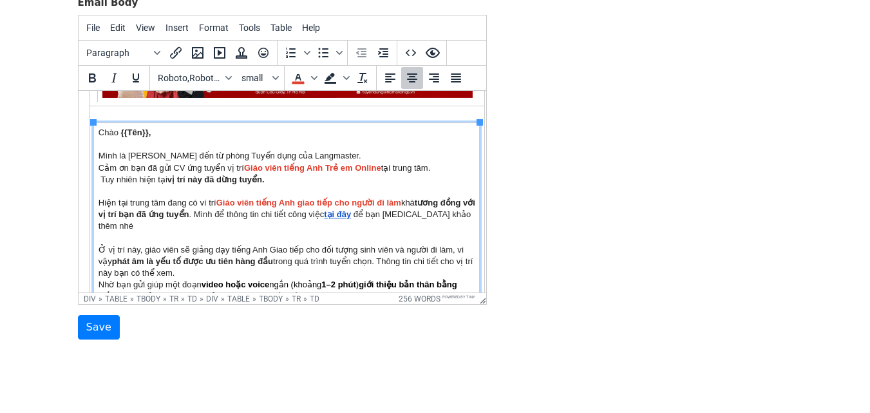
click at [99, 177] on td "Chào {{Tên}} , Mình là Như Quỳnh đến từ phòng Tuyển dụng của Langmaster. Cảm ơn…" at bounding box center [286, 249] width 386 height 255
drag, startPoint x: 164, startPoint y: 178, endPoint x: 135, endPoint y: 178, distance: 28.4
click at [135, 178] on td "Chào {{Tên}} , Mình là Như Quỳnh đến từ phòng Tuyển dụng của Langmaster. Cảm ơn…" at bounding box center [286, 249] width 386 height 255
click at [146, 210] on b "tương đồng với vị trí bạn đã ứng tuyển" at bounding box center [286, 208] width 377 height 21
click at [142, 191] on td "Chào {{Tên}} , Mình là Như Quỳnh đến từ phòng Tuyển dụng của Langmaster. Cảm ơn…" at bounding box center [286, 249] width 386 height 255
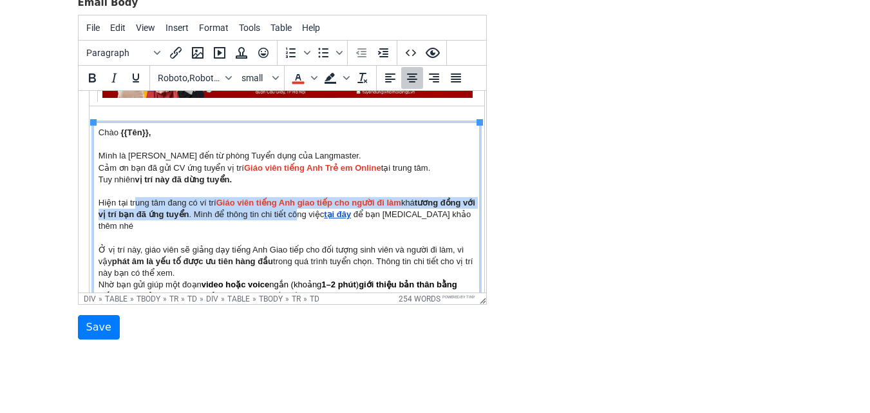
drag, startPoint x: 132, startPoint y: 207, endPoint x: 378, endPoint y: 215, distance: 245.6
click at [365, 213] on td "Chào {{Tên}} , Mình là Như Quỳnh đến từ phòng Tuyển dụng của Langmaster. Cảm ơn…" at bounding box center [286, 249] width 386 height 255
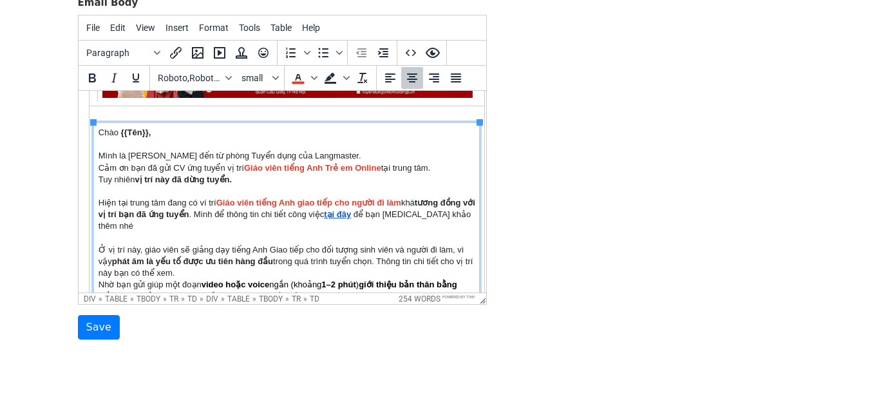
click at [271, 229] on td "Chào {{Tên}} , Mình là Như Quỳnh đến từ phòng Tuyển dụng của Langmaster. Cảm ơn…" at bounding box center [286, 249] width 386 height 255
click at [204, 204] on td "Chào {{Tên}} , Mình là Như Quỳnh đến từ phòng Tuyển dụng của Langmaster. Cảm ơn…" at bounding box center [286, 249] width 386 height 255
click at [210, 216] on td "Chào {{Tên}} , Mình là Như Quỳnh đến từ phòng Tuyển dụng của Langmaster. Cảm ơn…" at bounding box center [286, 249] width 386 height 255
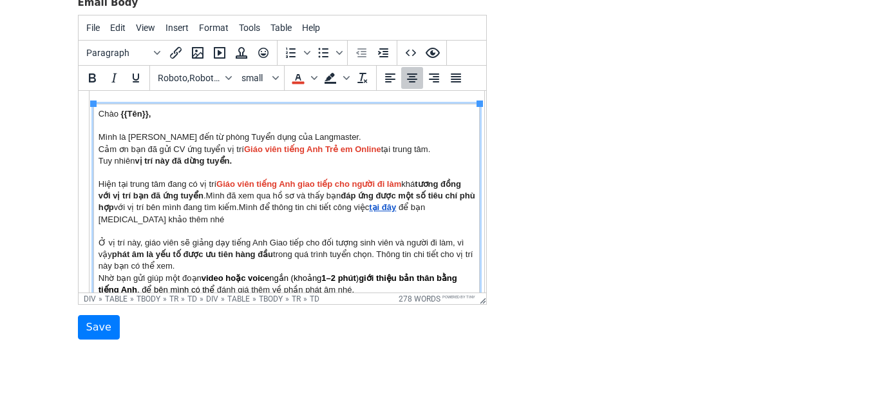
scroll to position [108, 0]
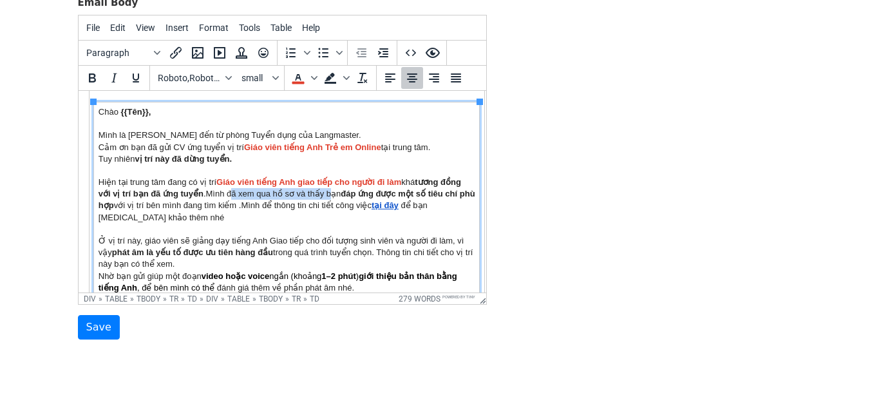
drag, startPoint x: 231, startPoint y: 191, endPoint x: 332, endPoint y: 197, distance: 101.3
click at [331, 197] on td "Chào {{Tên}} , Mình là Như Quỳnh đến từ phòng Tuyển dụng của Langmaster. Cảm ơn…" at bounding box center [286, 235] width 386 height 267
click at [194, 213] on td "Chào {{Tên}} , Mình là Như Quỳnh đến từ phòng Tuyển dụng của Langmaster. Cảm ơn…" at bounding box center [286, 235] width 386 height 267
drag, startPoint x: 122, startPoint y: 200, endPoint x: 164, endPoint y: 208, distance: 42.7
click at [162, 206] on td "Chào {{Tên}} , Mình là Như Quỳnh đến từ phòng Tuyển dụng của Langmaster. Cảm ơn…" at bounding box center [286, 235] width 386 height 267
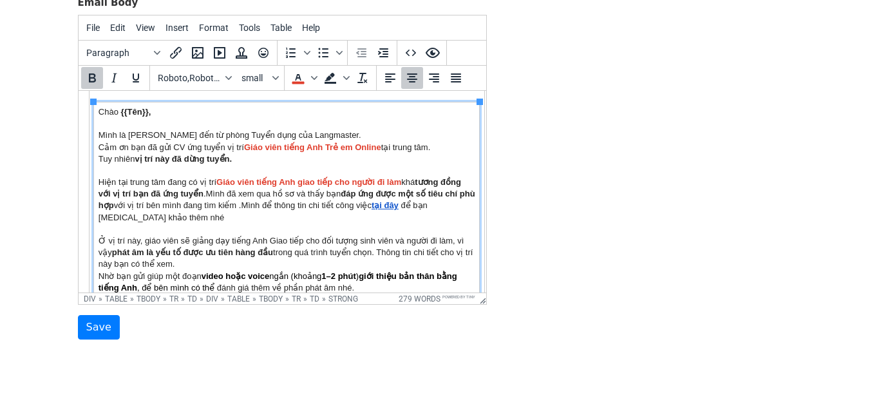
click at [175, 216] on td "Chào {{Tên}} , Mình là Như Quỳnh đến từ phòng Tuyển dụng của Langmaster. Cảm ơn…" at bounding box center [286, 235] width 386 height 267
drag, startPoint x: 148, startPoint y: 204, endPoint x: 166, endPoint y: 204, distance: 18.7
click at [166, 204] on td "Chào {{Tên}} , Mình là Như Quỳnh đến từ phòng Tuyển dụng của Langmaster. Cảm ơn…" at bounding box center [286, 235] width 386 height 267
click at [220, 226] on td "Chào {{Tên}} , Mình là Như Quỳnh đến từ phòng Tuyển dụng của Langmaster. Cảm ơn…" at bounding box center [286, 235] width 386 height 267
click at [242, 205] on td "Chào {{Tên}} , Mình là Như Quỳnh đến từ phòng Tuyển dụng của Langmaster. Cảm ơn…" at bounding box center [286, 235] width 386 height 267
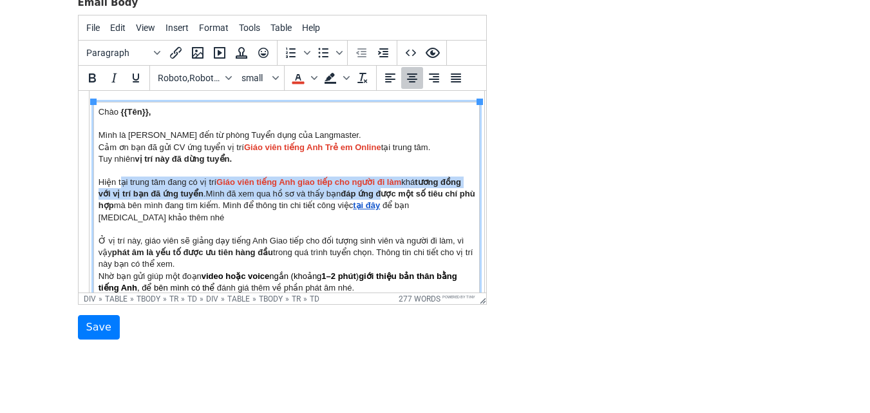
drag, startPoint x: 121, startPoint y: 180, endPoint x: 387, endPoint y: 193, distance: 265.7
click at [386, 189] on td "Chào {{Tên}} , Mình là Như Quỳnh đến từ phòng Tuyển dụng của Langmaster. Cảm ơn…" at bounding box center [286, 235] width 386 height 267
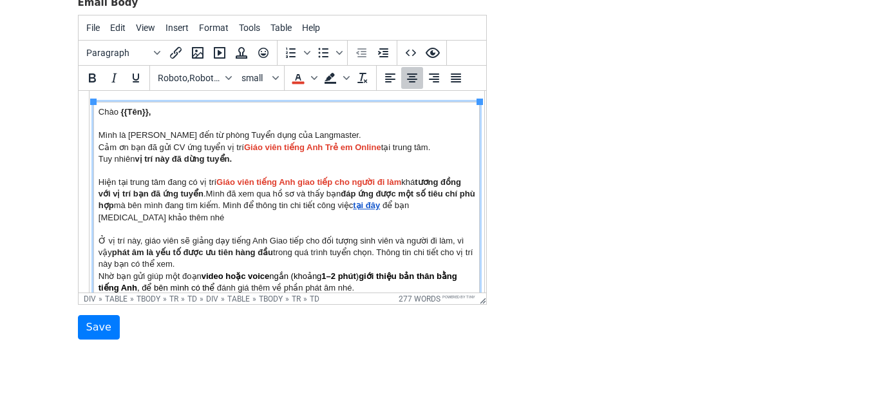
click at [351, 227] on td "Chào {{Tên}} , Mình là Như Quỳnh đến từ phòng Tuyển dụng của Langmaster. Cảm ơn…" at bounding box center [286, 235] width 386 height 267
click at [206, 191] on td "Chào {{Tên}} , Mình là Như Quỳnh đến từ phòng Tuyển dụng của Langmaster. Cảm ơn…" at bounding box center [286, 235] width 386 height 267
drag, startPoint x: 142, startPoint y: 203, endPoint x: 163, endPoint y: 207, distance: 21.7
click at [163, 207] on td "Chào {{Tên}} , Mình là Như Quỳnh đến từ phòng Tuyển dụng của Langmaster. Cảm ơn…" at bounding box center [286, 235] width 386 height 267
click at [174, 213] on td "Chào {{Tên}} , Mình là Như Quỳnh đến từ phòng Tuyển dụng của Langmaster. Cảm ơn…" at bounding box center [286, 235] width 386 height 267
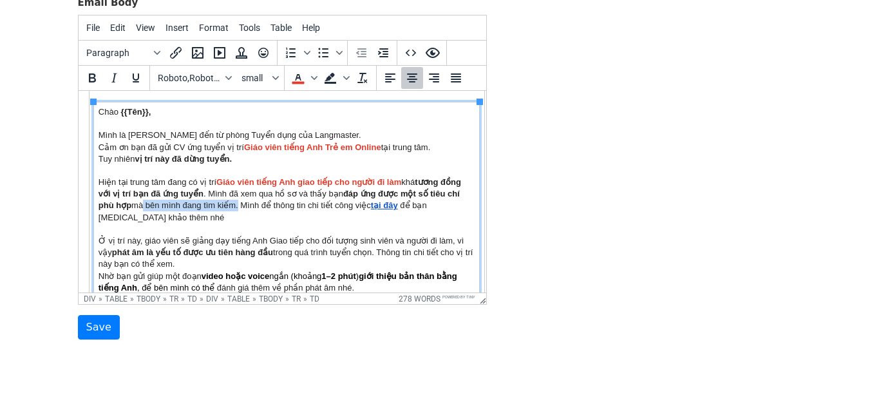
drag, startPoint x: 137, startPoint y: 206, endPoint x: 236, endPoint y: 209, distance: 98.6
click at [236, 209] on td "Chào {{Tên}} , Mình là Như Quỳnh đến từ phòng Tuyển dụng của Langmaster. Cảm ơn…" at bounding box center [286, 235] width 386 height 267
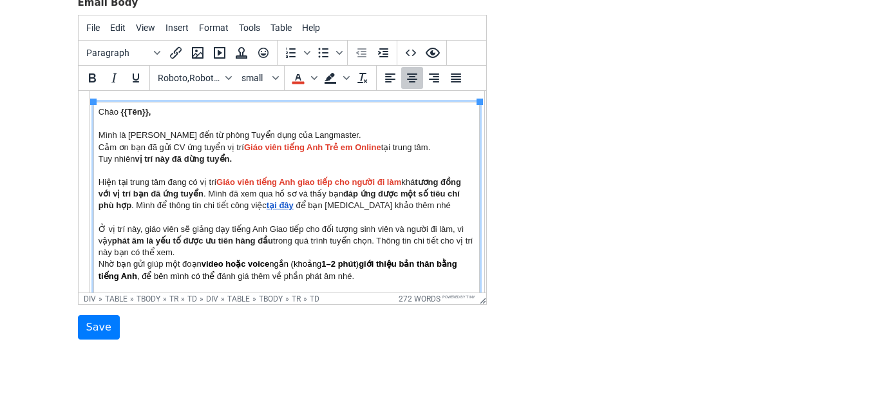
click at [237, 200] on td "Chào {{Tên}} , Mình là Như Quỳnh đến từ phòng Tuyển dụng của Langmaster. Cảm ơn…" at bounding box center [286, 229] width 386 height 255
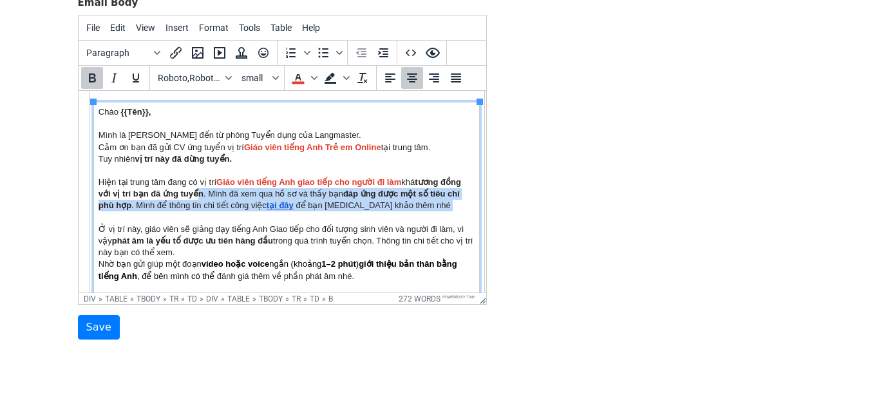
drag, startPoint x: 198, startPoint y: 198, endPoint x: 230, endPoint y: 222, distance: 39.9
click at [220, 214] on td "Chào {{Tên}} , Mình là Như Quỳnh đến từ phòng Tuyển dụng của Langmaster. Cảm ơn…" at bounding box center [286, 229] width 386 height 255
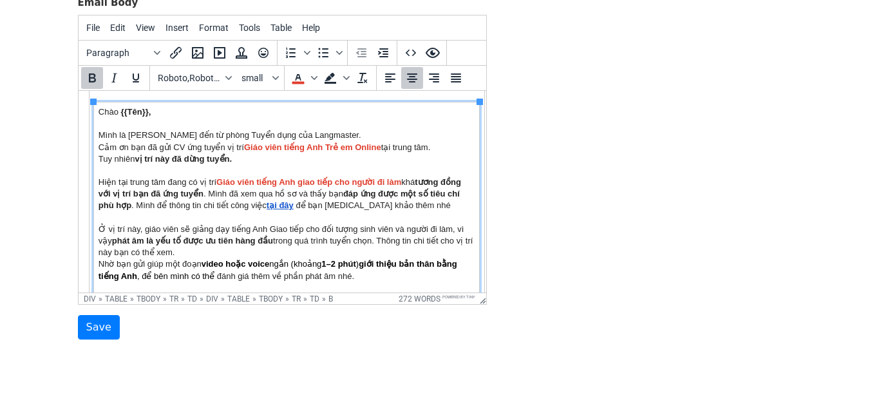
click at [235, 233] on td "Chào {{Tên}} , Mình là Như Quỳnh đến từ phòng Tuyển dụng của Langmaster. Cảm ơn…" at bounding box center [286, 229] width 386 height 255
click at [394, 232] on td "Chào {{Tên}} , Mình là Như Quỳnh đến từ phòng Tuyển dụng của Langmaster. Cảm ơn…" at bounding box center [286, 229] width 386 height 255
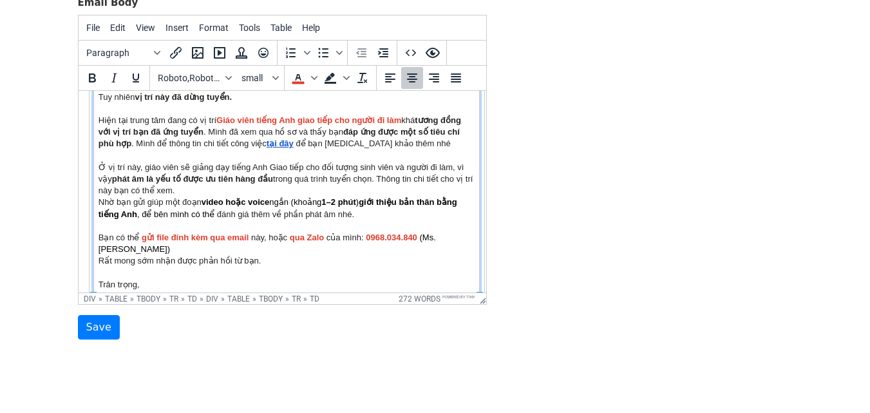
scroll to position [211, 0]
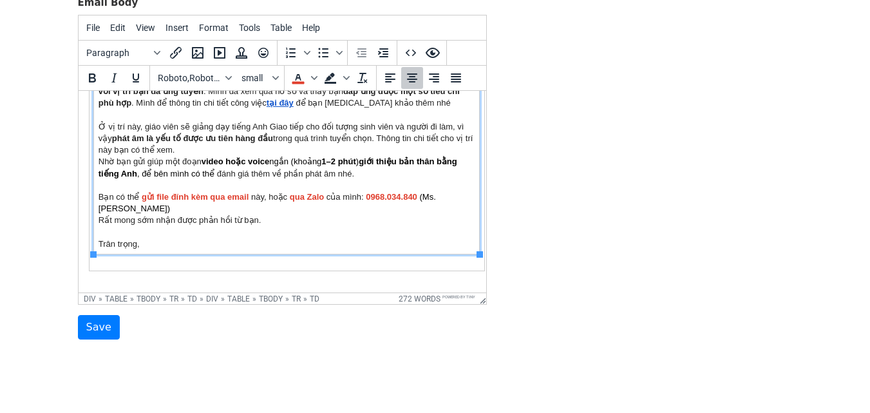
click at [200, 144] on td "Chào {{Tên}} , Mình là Như Quỳnh đến từ phòng Tuyển dụng của Langmaster. Cảm ơn…" at bounding box center [286, 126] width 386 height 255
drag, startPoint x: 137, startPoint y: 131, endPoint x: 236, endPoint y: 139, distance: 99.6
click at [235, 139] on td "Chào {{Tên}} , Mình là Như Quỳnh đến từ phòng Tuyển dụng của Langmaster. Cảm ơn…" at bounding box center [286, 126] width 386 height 255
click at [231, 128] on td "Chào {{Tên}} , Mình là Như Quỳnh đến từ phòng Tuyển dụng của Langmaster. Cảm ơn…" at bounding box center [286, 126] width 386 height 255
click at [350, 131] on td "Chào {{Tên}} , Mình là Như Quỳnh đến từ phòng Tuyển dụng của Langmaster. Cảm ơn…" at bounding box center [286, 126] width 386 height 255
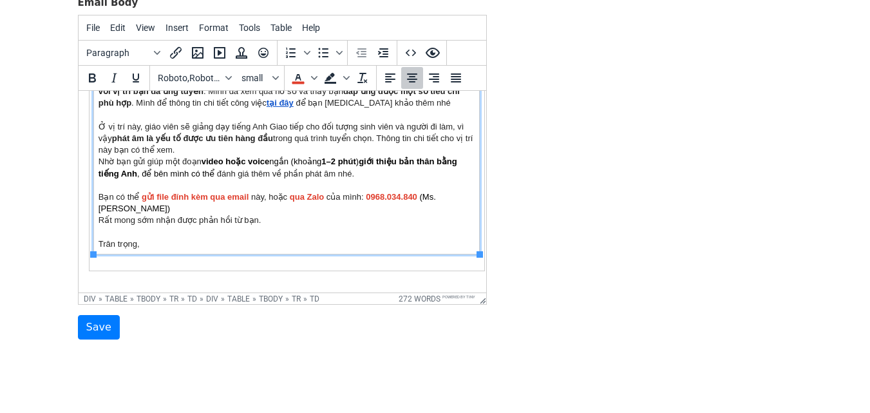
click at [188, 151] on td "Chào {{Tên}} , Mình là Như Quỳnh đến từ phòng Tuyển dụng của Langmaster. Cảm ơn…" at bounding box center [286, 126] width 386 height 255
click at [461, 126] on td "Chào {{Tên}} , Mình là Như Quỳnh đến từ phòng Tuyển dụng của Langmaster. Cảm ơn…" at bounding box center [286, 126] width 386 height 255
drag, startPoint x: 123, startPoint y: 125, endPoint x: 216, endPoint y: 141, distance: 94.8
click at [209, 130] on td "Chào {{Tên}} , Mình là Như Quỳnh đến từ phòng Tuyển dụng của Langmaster. Cảm ơn…" at bounding box center [286, 126] width 386 height 255
click at [216, 145] on td "Chào {{Tên}} , Mình là Như Quỳnh đến từ phòng Tuyển dụng của Langmaster. Cảm ơn…" at bounding box center [286, 126] width 386 height 255
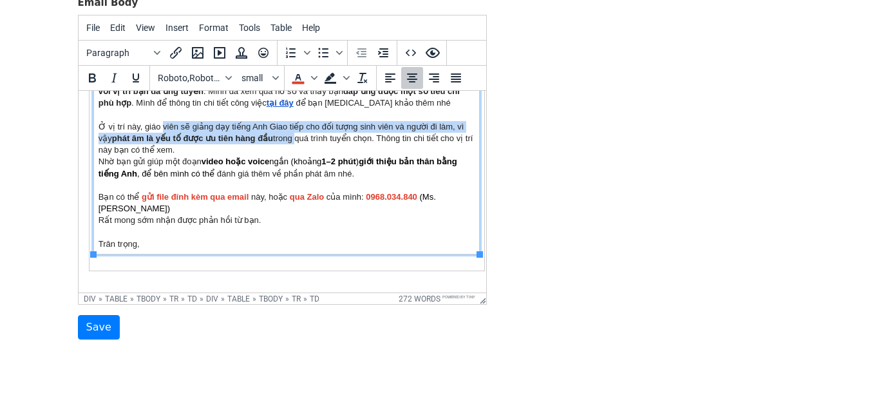
drag, startPoint x: 162, startPoint y: 122, endPoint x: 325, endPoint y: 144, distance: 165.1
click at [300, 136] on td "Chào {{Tên}} , Mình là Như Quỳnh đến từ phòng Tuyển dụng của Langmaster. Cảm ơn…" at bounding box center [286, 126] width 386 height 255
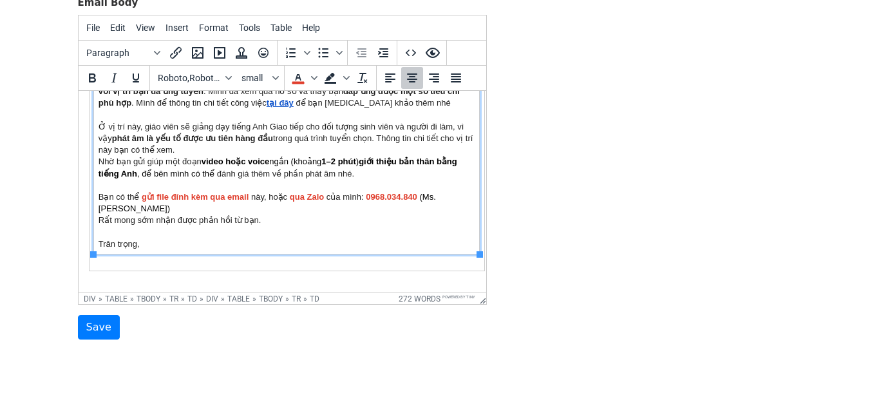
click at [372, 144] on td "Chào {{Tên}} , Mình là Như Quỳnh đến từ phòng Tuyển dụng của Langmaster. Cảm ơn…" at bounding box center [286, 126] width 386 height 255
drag, startPoint x: 382, startPoint y: 137, endPoint x: 392, endPoint y: 148, distance: 15.0
click at [390, 146] on td "Chào {{Tên}} , Mình là Như Quỳnh đến từ phòng Tuyển dụng của Langmaster. Cảm ơn…" at bounding box center [286, 126] width 386 height 255
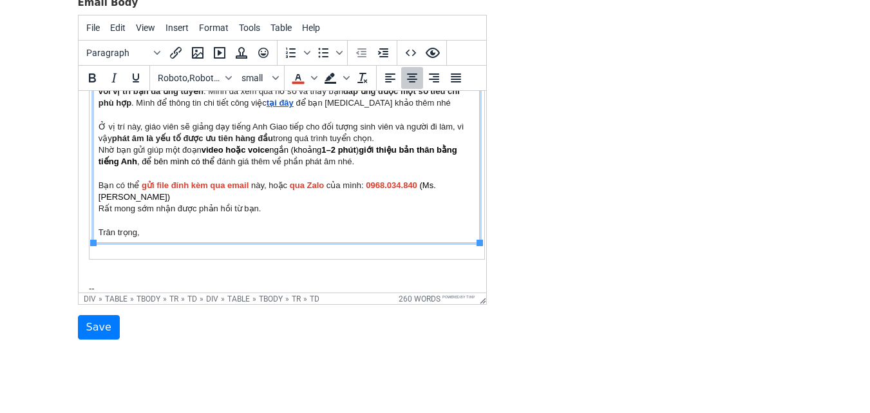
drag, startPoint x: 128, startPoint y: 151, endPoint x: 119, endPoint y: 153, distance: 8.6
click at [106, 151] on td "Chào {{Tên}} , Mình là Như Quỳnh đến từ phòng Tuyển dụng của Langmaster. Cảm ơn…" at bounding box center [286, 121] width 386 height 244
click at [130, 146] on td "Chào {{Tên}} , Mình là Như Quỳnh đến từ phòng Tuyển dụng của Langmaster. Cảm ơn…" at bounding box center [286, 121] width 386 height 244
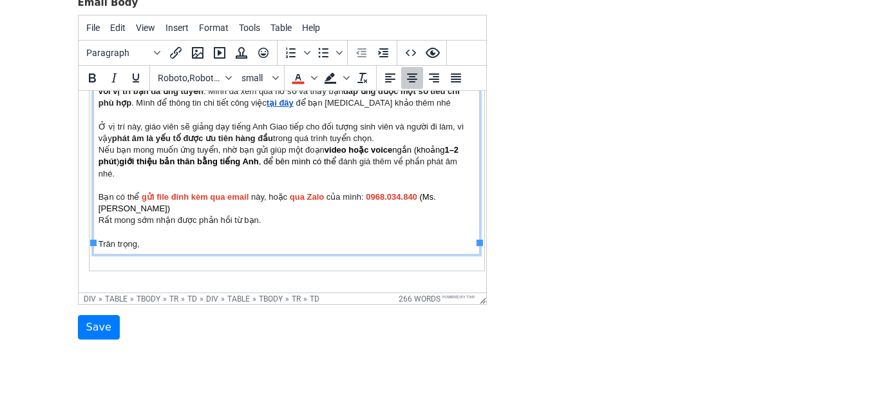
click at [283, 153] on td "Chào {{Tên}} , Mình là Như Quỳnh đến từ phòng Tuyển dụng của Langmaster. Cảm ơn…" at bounding box center [286, 126] width 386 height 255
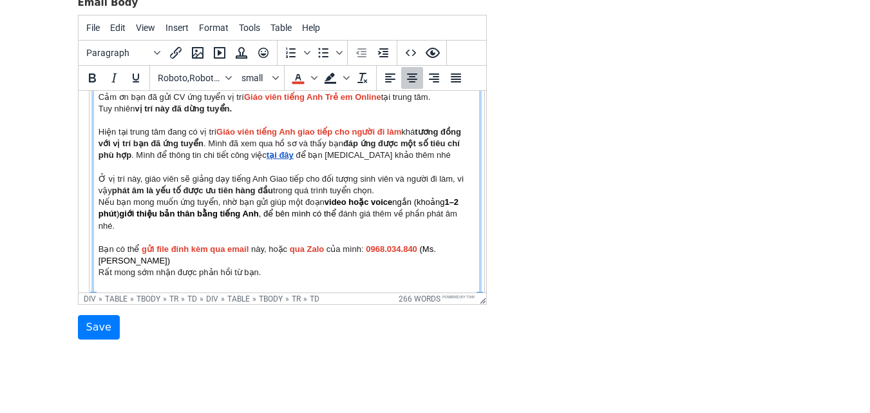
scroll to position [158, 0]
click at [398, 189] on td "Chào {{Tên}} , Mình là Như Quỳnh đến từ phòng Tuyển dụng của Langmaster. Cảm ơn…" at bounding box center [286, 179] width 386 height 255
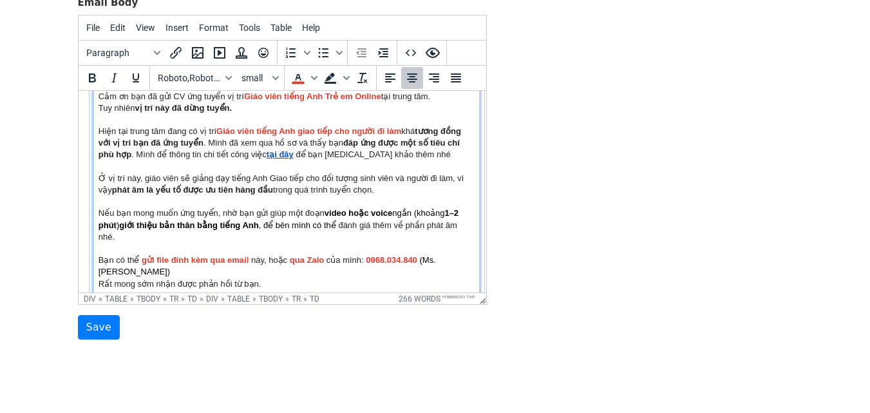
scroll to position [160, 0]
click at [392, 163] on td "Chào {{Tên}} , Mình là Như Quỳnh đến từ phòng Tuyển dụng của Langmaster. Cảm ơn…" at bounding box center [286, 183] width 386 height 267
click at [410, 193] on td "Chào {{Tên}} , Mình là Như Quỳnh đến từ phòng Tuyển dụng của Langmaster. Cảm ơn…" at bounding box center [286, 183] width 386 height 267
click at [388, 199] on td "Chào {{Tên}} , Mình là Như Quỳnh đến từ phòng Tuyển dụng của Langmaster. Cảm ơn…" at bounding box center [286, 183] width 386 height 267
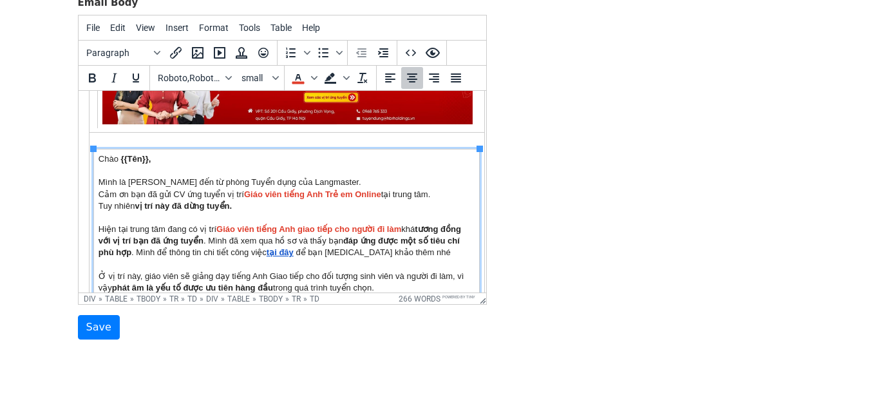
scroll to position [70, 0]
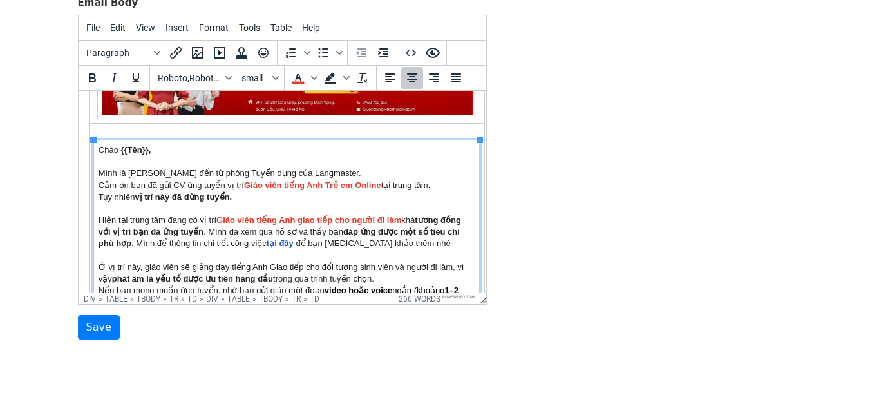
click at [220, 174] on td "Chào {{Tên}} , Mình là Như Quỳnh đến từ phòng Tuyển dụng của Langmaster. Cảm ơn…" at bounding box center [286, 267] width 386 height 255
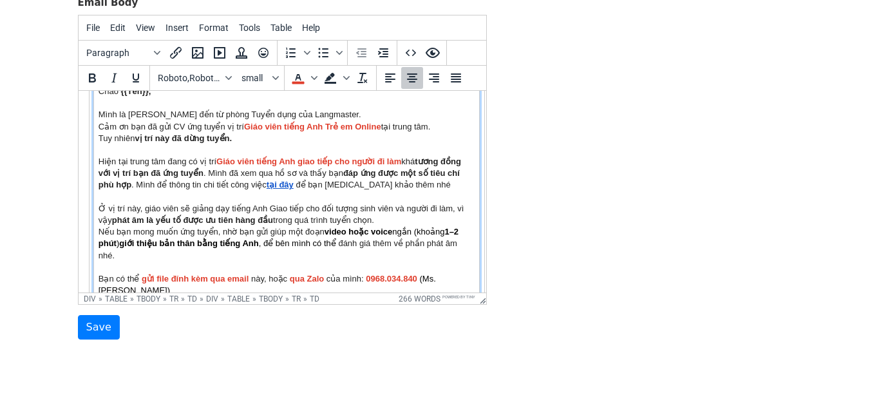
scroll to position [129, 0]
click at [347, 157] on b "Giáo viên tiếng Anh giao tiếp cho người đi làm" at bounding box center [308, 161] width 185 height 10
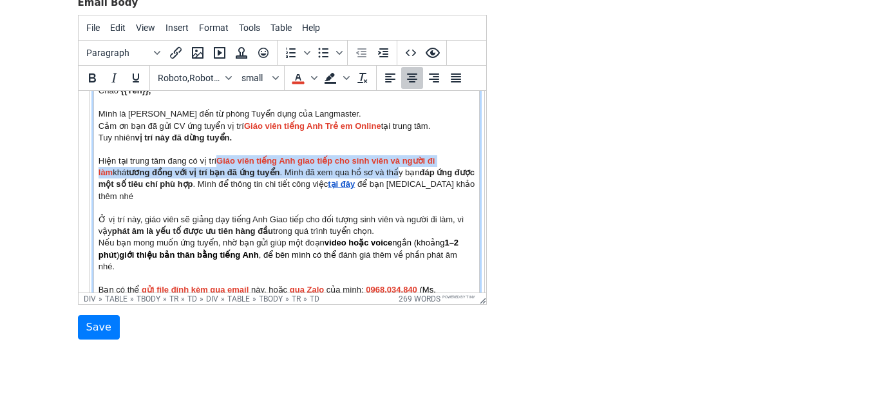
drag, startPoint x: 213, startPoint y: 159, endPoint x: 372, endPoint y: 177, distance: 159.4
click at [374, 167] on td "Chào {{Tên}} , Mình là Như Quỳnh đến từ phòng Tuyển dụng của Langmaster. Cảm ơn…" at bounding box center [286, 214] width 386 height 267
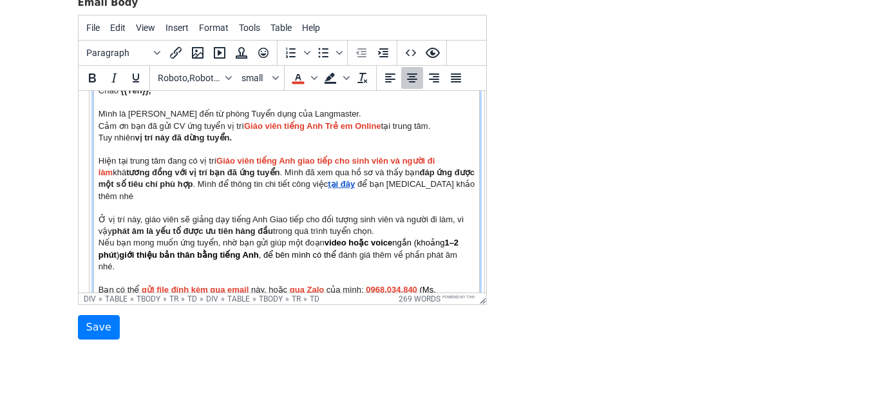
click at [263, 201] on td "Chào {{Tên}} , Mình là Như Quỳnh đến từ phòng Tuyển dụng của Langmaster. Cảm ơn…" at bounding box center [286, 214] width 386 height 267
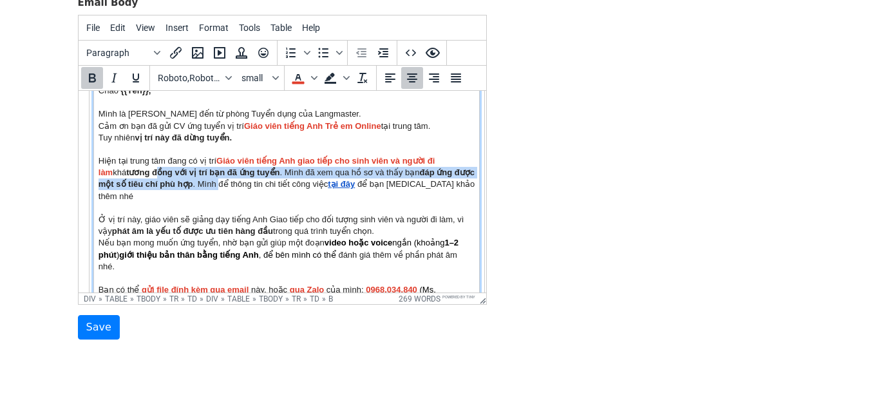
drag, startPoint x: 131, startPoint y: 170, endPoint x: 229, endPoint y: 187, distance: 100.0
click at [214, 184] on td "Chào {{Tên}} , Mình là Như Quỳnh đến từ phòng Tuyển dụng của Langmaster. Cảm ơn…" at bounding box center [286, 214] width 386 height 267
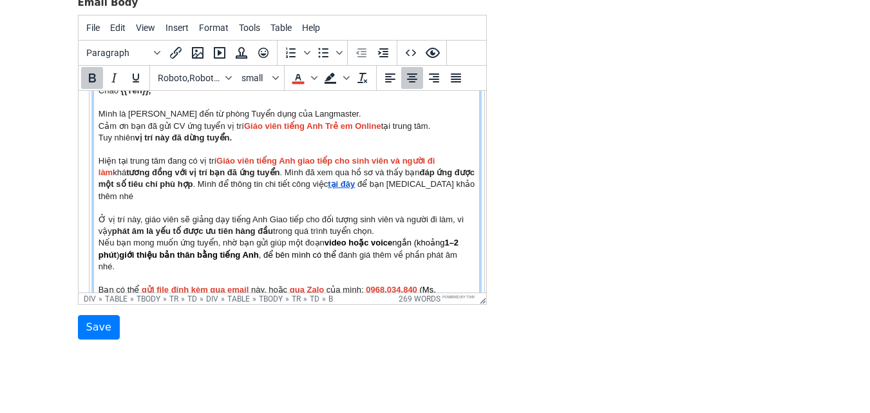
click at [245, 191] on td "Chào {{Tên}} , Mình là Như Quỳnh đến từ phòng Tuyển dụng của Langmaster. Cảm ơn…" at bounding box center [286, 214] width 386 height 267
click at [258, 170] on td "Chào {{Tên}} , Mình là Như Quỳnh đến từ phòng Tuyển dụng của Langmaster. Cảm ơn…" at bounding box center [286, 214] width 386 height 267
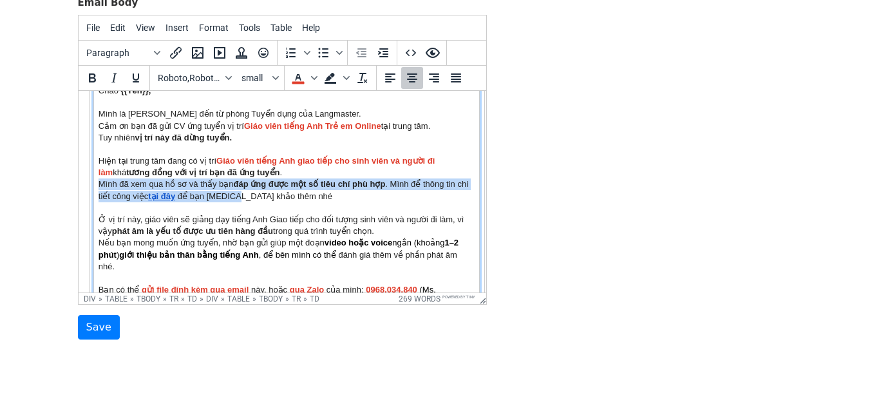
drag, startPoint x: 100, startPoint y: 185, endPoint x: 278, endPoint y: 199, distance: 178.4
click at [240, 196] on td "Chào {{Tên}} , Mình là Như Quỳnh đến từ phòng Tuyển dụng của Langmaster. Cảm ơn…" at bounding box center [286, 214] width 386 height 267
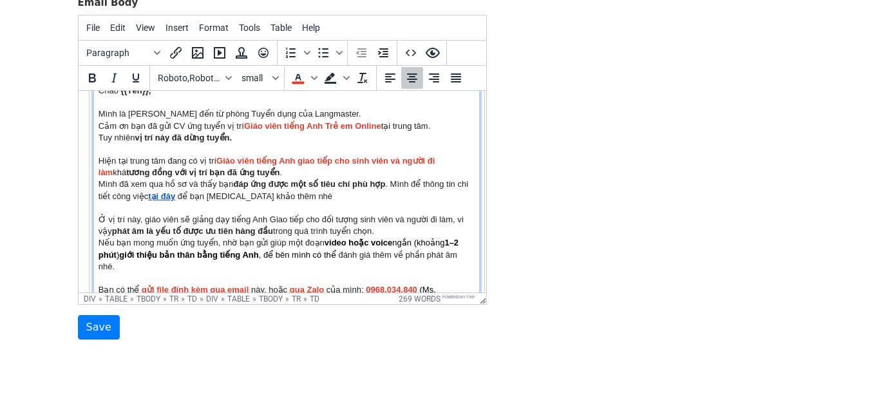
click at [316, 199] on td "Chào {{Tên}} , Mình là Như Quỳnh đến từ phòng Tuyển dụng của Langmaster. Cảm ơn…" at bounding box center [286, 214] width 386 height 267
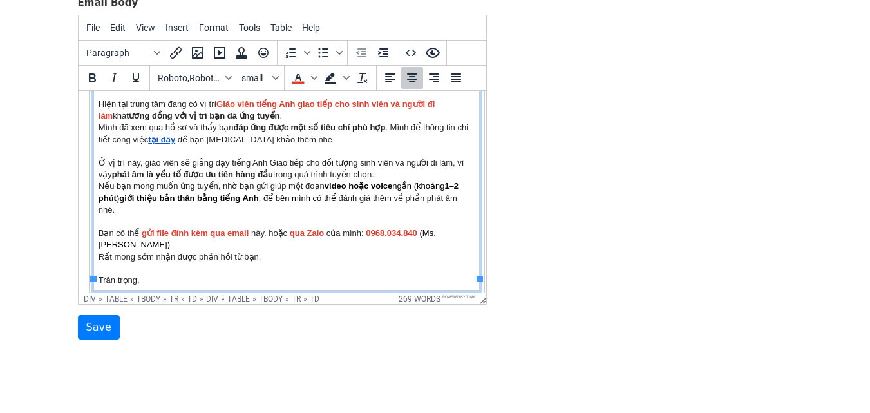
scroll to position [189, 0]
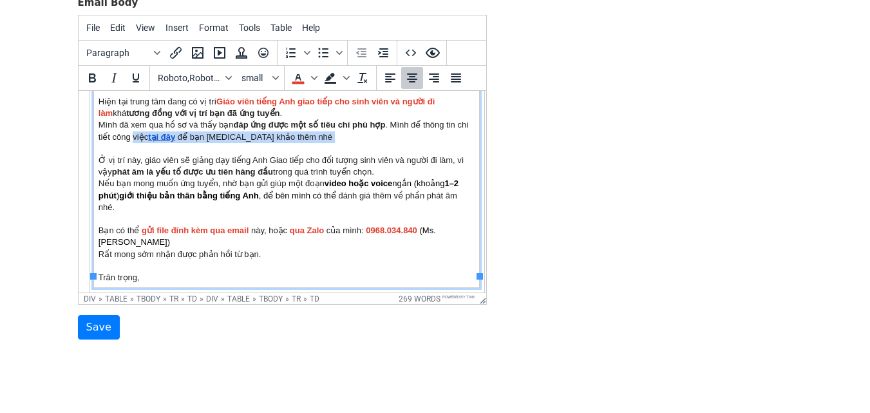
drag, startPoint x: 130, startPoint y: 140, endPoint x: 236, endPoint y: 154, distance: 106.5
click at [232, 154] on td "Chào {{Tên}} , Mình là Như Quỳnh đến từ phòng Tuyển dụng của Langmaster. Cảm ơn…" at bounding box center [286, 154] width 386 height 267
click at [305, 140] on td "Chào {{Tên}} , Mình là Như Quỳnh đến từ phòng Tuyển dụng của Langmaster. Cảm ơn…" at bounding box center [286, 154] width 386 height 267
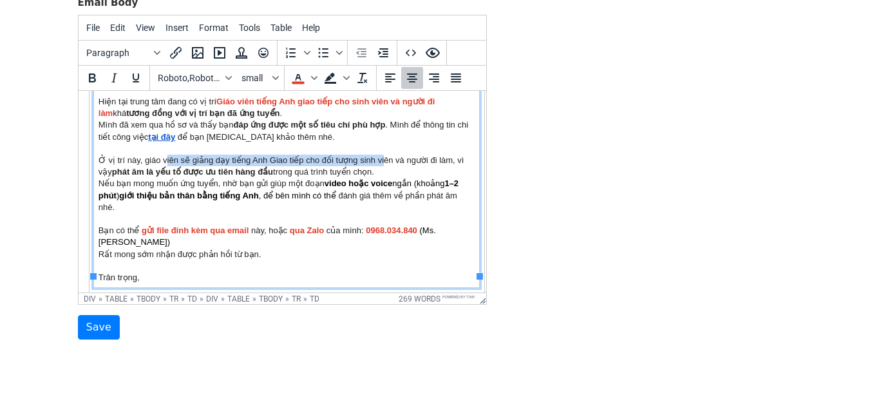
drag, startPoint x: 166, startPoint y: 158, endPoint x: 391, endPoint y: 168, distance: 225.7
click at [387, 167] on td "Chào {{Tên}} , Mình là Như Quỳnh đến từ phòng Tuyển dụng của Langmaster. Cảm ơn…" at bounding box center [286, 154] width 386 height 267
click at [404, 175] on td "Chào {{Tên}} , Mình là Như Quỳnh đến từ phòng Tuyển dụng của Langmaster. Cảm ơn…" at bounding box center [286, 154] width 386 height 267
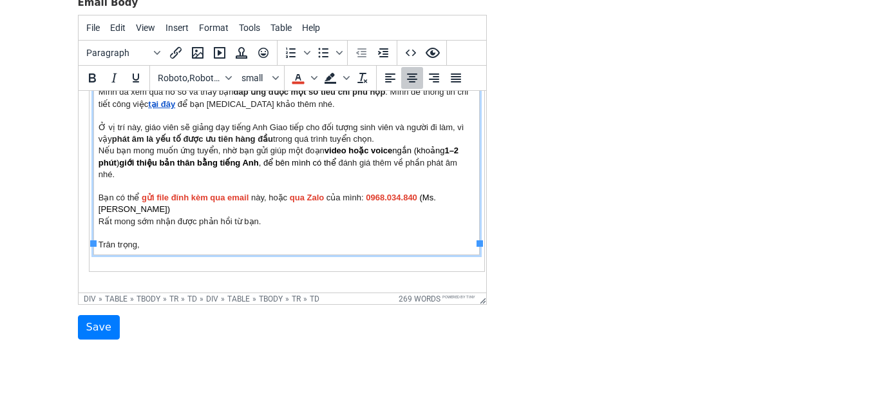
scroll to position [229, 0]
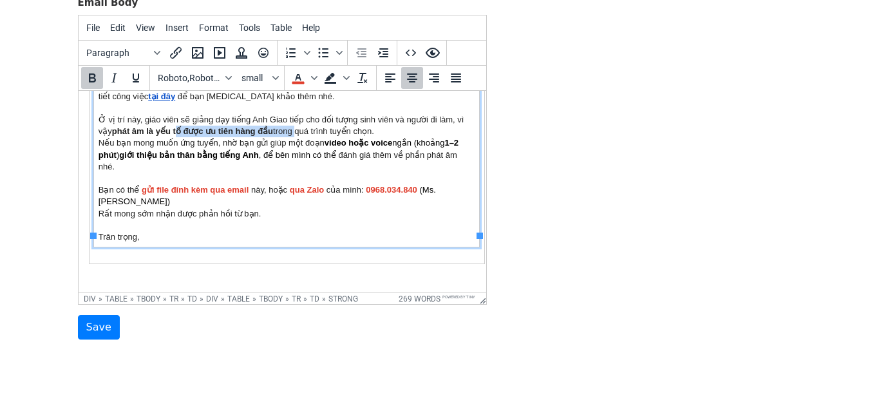
drag, startPoint x: 175, startPoint y: 131, endPoint x: 309, endPoint y: 133, distance: 134.0
click at [298, 132] on td "Chào {{Tên}} , Mình là Như Quỳnh đến từ phòng Tuyển dụng của Langmaster. Cảm ơn…" at bounding box center [286, 114] width 386 height 267
click at [329, 136] on td "Chào {{Tên}} , Mình là Như Quỳnh đến từ phòng Tuyển dụng của Langmaster. Cảm ơn…" at bounding box center [286, 114] width 386 height 267
drag, startPoint x: 134, startPoint y: 141, endPoint x: 168, endPoint y: 149, distance: 34.4
click at [166, 149] on td "Chào {{Tên}} , Mình là Như Quỳnh đến từ phòng Tuyển dụng của Langmaster. Cảm ơn…" at bounding box center [286, 114] width 386 height 267
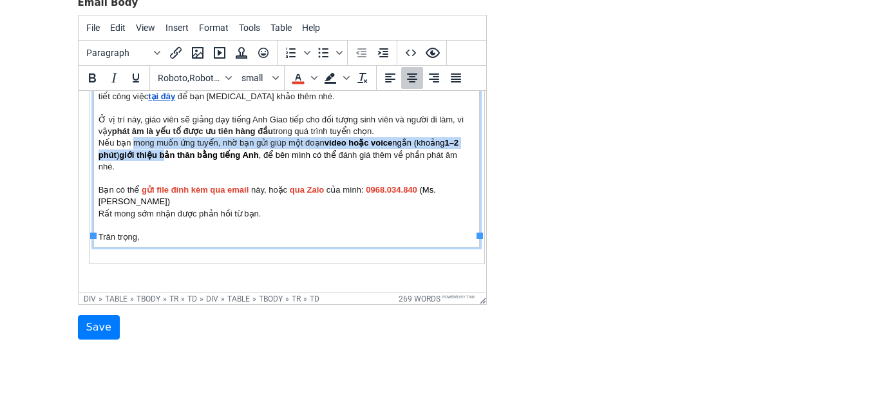
click at [124, 142] on td "Chào {{Tên}} , Mình là Như Quỳnh đến từ phòng Tuyển dụng của Langmaster. Cảm ơn…" at bounding box center [286, 114] width 386 height 267
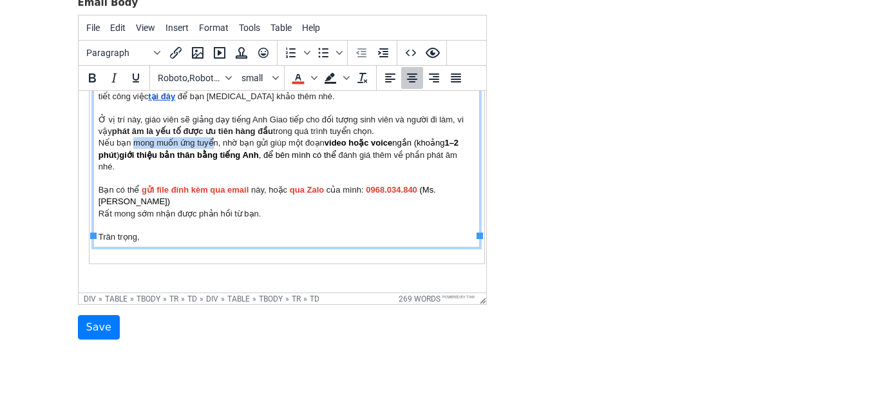
drag, startPoint x: 133, startPoint y: 141, endPoint x: 189, endPoint y: 139, distance: 56.1
click at [212, 139] on td "Chào {{Tên}} , Mình là Như Quỳnh đến từ phòng Tuyển dụng của Langmaster. Cảm ơn…" at bounding box center [286, 114] width 386 height 267
drag, startPoint x: 115, startPoint y: 144, endPoint x: 216, endPoint y: 138, distance: 101.3
click at [216, 138] on td "Chào {{Tên}} , Mình là Như Quỳnh đến từ phòng Tuyển dụng của Langmaster. Cảm ơn…" at bounding box center [286, 114] width 386 height 267
click at [90, 77] on icon "Bold" at bounding box center [92, 77] width 7 height 9
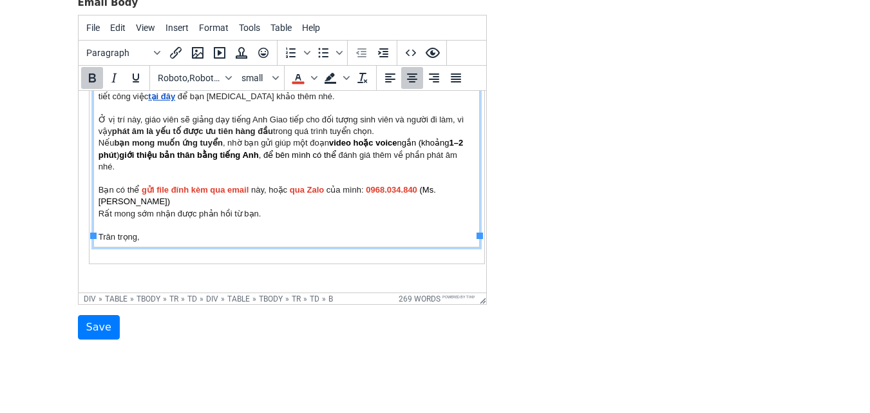
click at [273, 169] on td "Chào {{Tên}} , Mình là Như Quỳnh đến từ phòng Tuyển dụng của Langmaster. Cảm ơn…" at bounding box center [286, 114] width 386 height 267
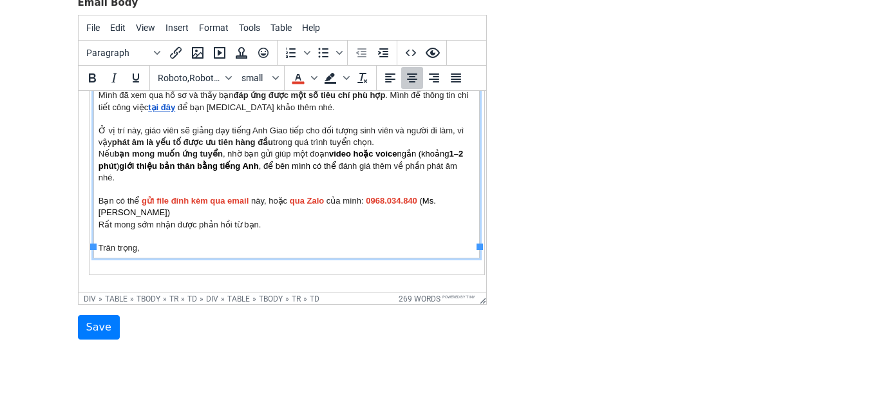
scroll to position [213, 0]
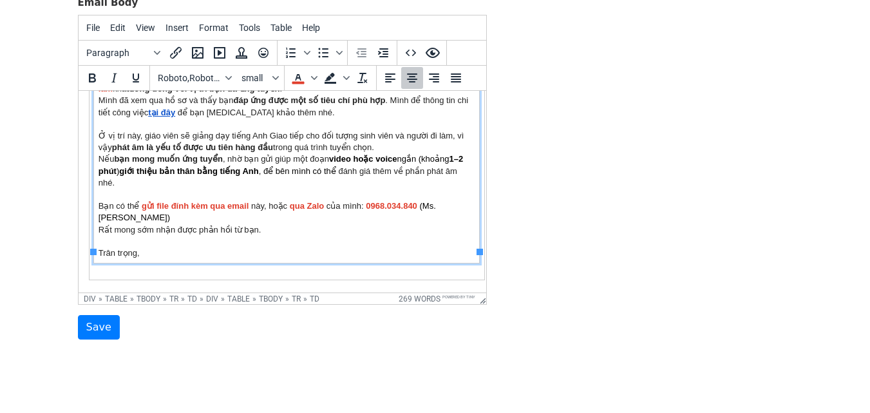
click at [426, 144] on td "Chào {{Tên}} , Mình là Như Quỳnh đến từ phòng Tuyển dụng của Langmaster. Cảm ơn…" at bounding box center [286, 130] width 386 height 267
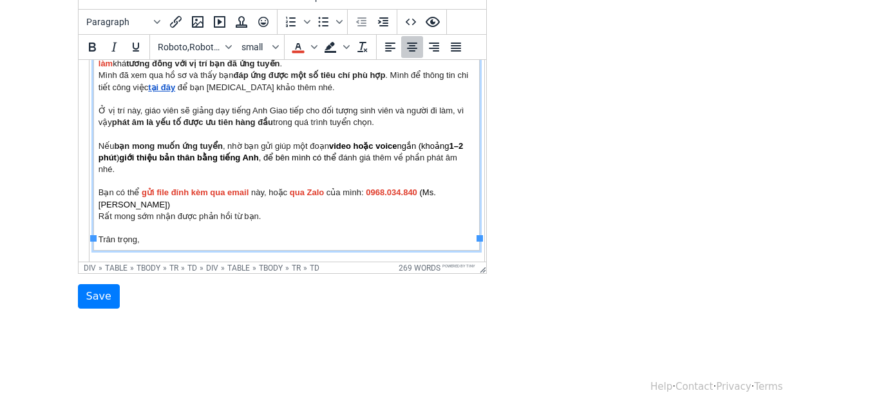
scroll to position [210, 0]
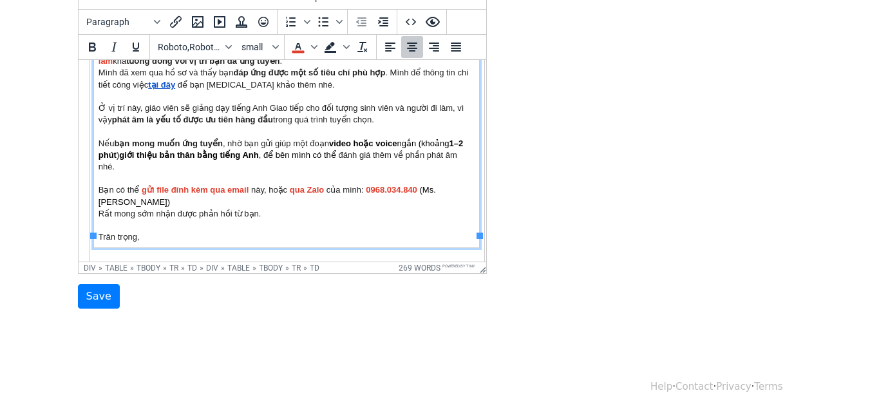
click at [117, 131] on td "Chào {{Tên}} , Mình là Như Quỳnh đến từ phòng Tuyển dụng của Langmaster. Cảm ơn…" at bounding box center [286, 108] width 386 height 278
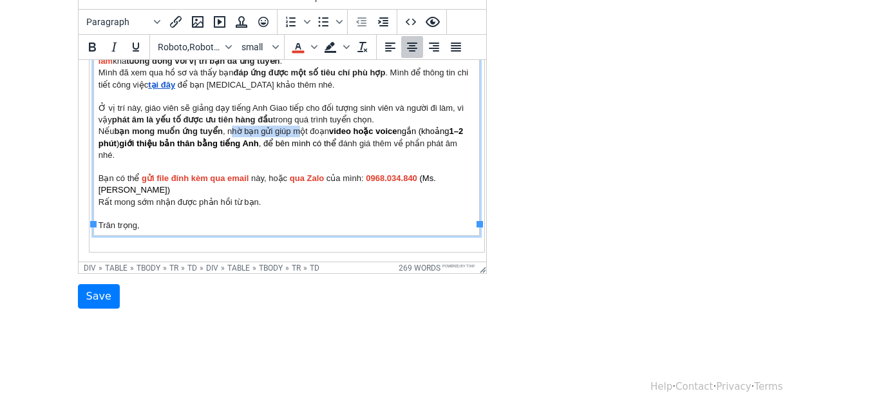
drag, startPoint x: 235, startPoint y: 129, endPoint x: 302, endPoint y: 134, distance: 66.6
click at [301, 131] on td "Chào {{Tên}} , Mình là Như Quỳnh đến từ phòng Tuyển dụng của Langmaster. Cảm ơn…" at bounding box center [286, 102] width 386 height 267
click at [292, 131] on td "Chào {{Tên}} , Mình là Như Quỳnh đến từ phòng Tuyển dụng của Langmaster. Cảm ơn…" at bounding box center [286, 102] width 386 height 267
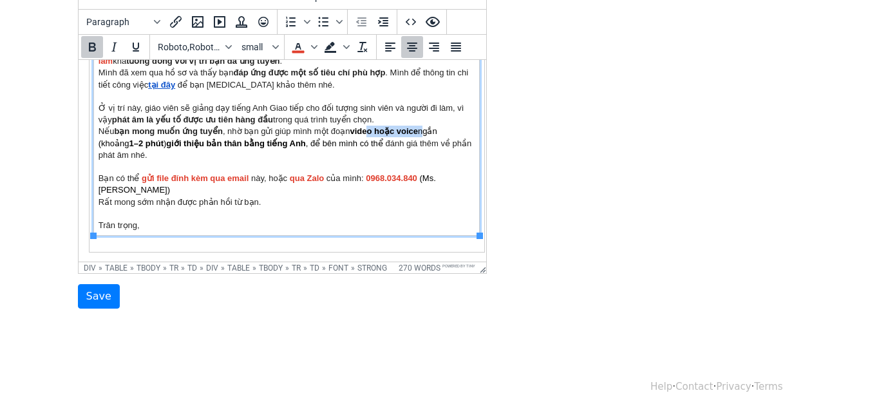
drag, startPoint x: 371, startPoint y: 129, endPoint x: 424, endPoint y: 134, distance: 53.1
click at [423, 132] on font "video hoặc voice ngắn (khoảng 1–2 phút ) giới thiệu bản thân bằng tiếng Anh , đ…" at bounding box center [267, 136] width 339 height 21
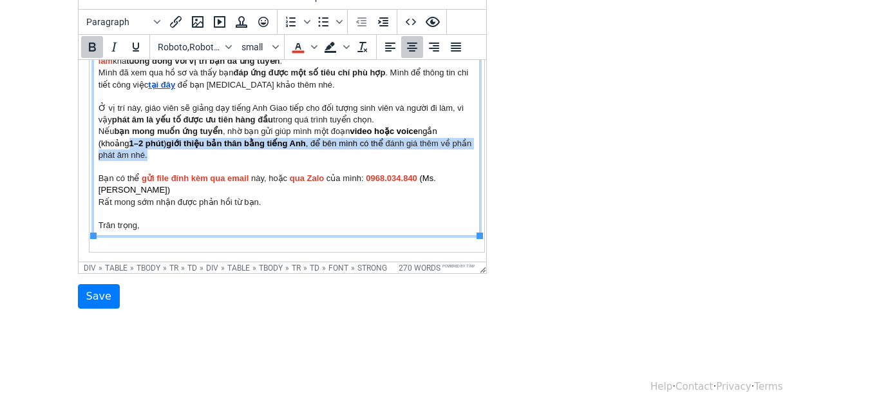
drag, startPoint x: 129, startPoint y: 144, endPoint x: 347, endPoint y: 155, distance: 217.4
click at [342, 154] on td "Chào {{Tên}} , Mình là Như Quỳnh đến từ phòng Tuyển dụng của Langmaster. Cảm ơn…" at bounding box center [286, 102] width 386 height 267
click at [349, 154] on td "Chào {{Tên}} , Mình là Như Quỳnh đến từ phòng Tuyển dụng của Langmaster. Cảm ơn…" at bounding box center [286, 102] width 386 height 267
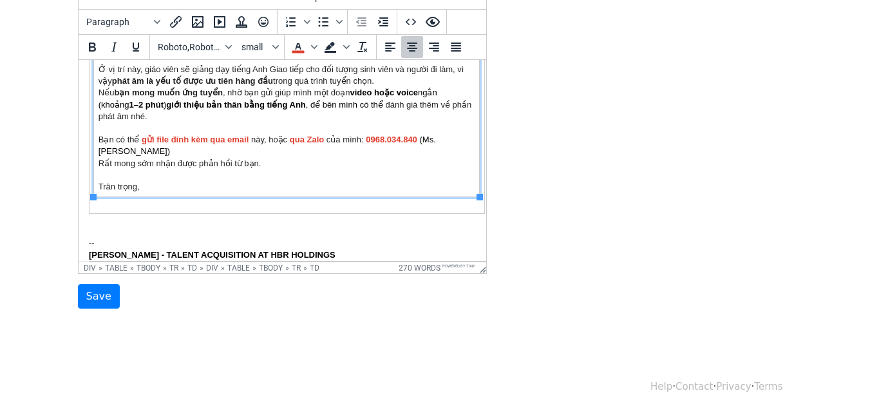
scroll to position [260, 0]
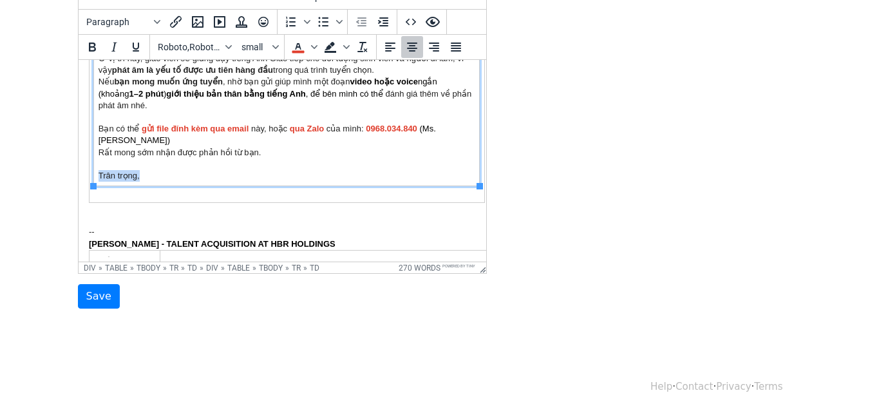
drag, startPoint x: 140, startPoint y: 177, endPoint x: 95, endPoint y: 177, distance: 45.1
click at [95, 177] on td "Chào {{Tên}} , Mình là Như Quỳnh đến từ phòng Tuyển dụng của Langmaster. Cảm ơn…" at bounding box center [286, 52] width 386 height 267
click at [117, 45] on icon "Italic" at bounding box center [113, 46] width 15 height 15
click at [171, 155] on td "Chào {{Tên}} , Mình là Như Quỳnh đến từ phòng Tuyển dụng của Langmaster. Cảm ơn…" at bounding box center [286, 52] width 386 height 267
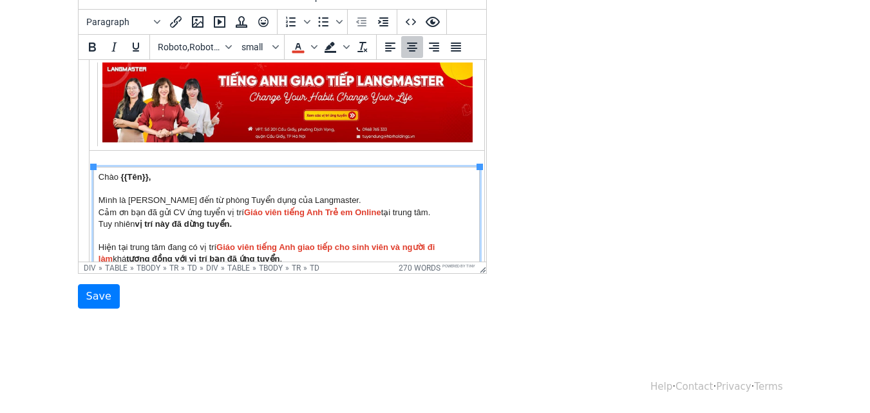
scroll to position [0, 0]
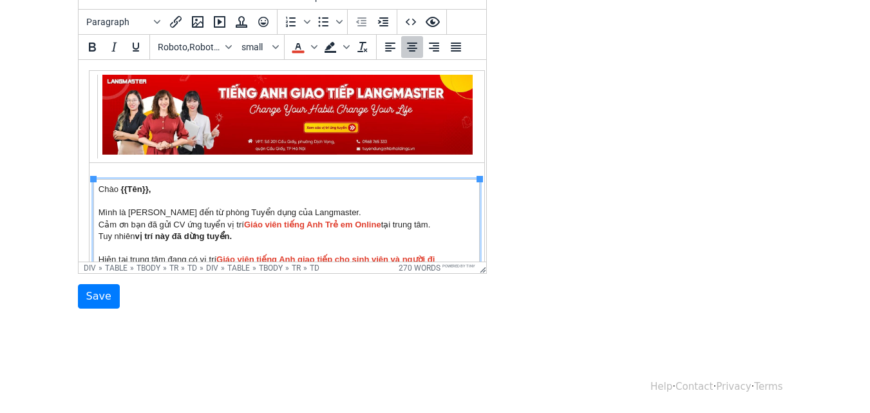
drag, startPoint x: 479, startPoint y: 156, endPoint x: 575, endPoint y: 137, distance: 97.8
click at [99, 288] on input "Save" at bounding box center [99, 296] width 42 height 24
